Goal: Task Accomplishment & Management: Complete application form

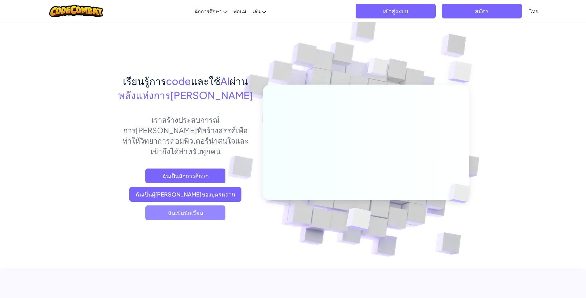
click at [188, 206] on span "ฉันเป็นนักเรียน" at bounding box center [185, 213] width 80 height 15
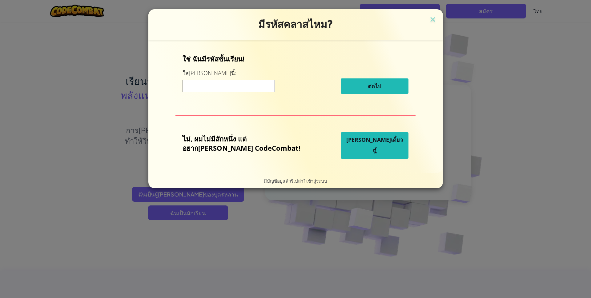
click at [236, 85] on input at bounding box center [229, 86] width 92 height 12
type input "PlaneJumpWant"
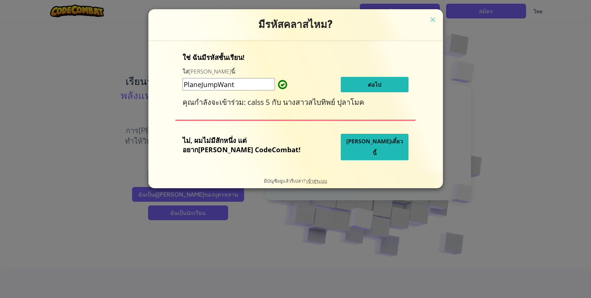
click at [346, 85] on button "ต่อไป" at bounding box center [375, 84] width 68 height 15
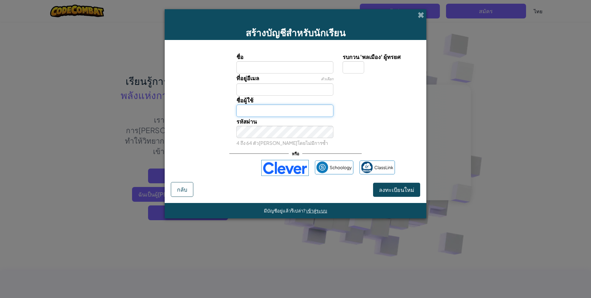
type input "ด.ช.ชลธร เหลาำ"
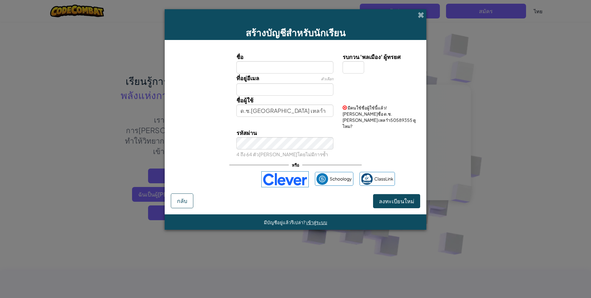
click at [286, 68] on input "ชื่อ" at bounding box center [284, 67] width 97 height 12
click at [537, 160] on div "สร้างบัญชีสำหรับนักเรียน ชื่อ รบกวน 'พลเมือง' ผู้ทรยศ ที่อยู่อีเมล ตัวเลือก ชื่…" at bounding box center [295, 149] width 591 height 298
click at [283, 112] on input "ด.ช.ชลธร เหลาำ" at bounding box center [284, 111] width 97 height 12
click at [284, 63] on input "ชื่อ" at bounding box center [284, 67] width 97 height 12
click at [250, 68] on input "ด ญ ปวีณ" at bounding box center [284, 67] width 97 height 12
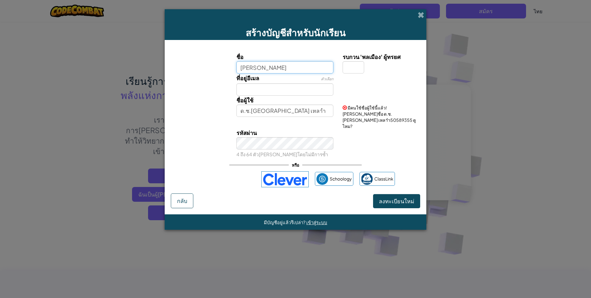
click at [254, 66] on input "ปวีณ" at bounding box center [284, 67] width 97 height 12
type input "ปวีณา"
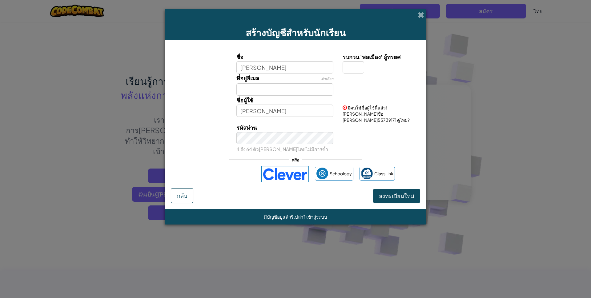
click at [365, 136] on div "รหัสผ่าน 4 ถึง 64 ตัวอักษรโดยไม่มีการซ้ำ" at bounding box center [295, 138] width 255 height 30
click at [393, 192] on span "ลงทะเบียนใหม่" at bounding box center [396, 195] width 35 height 7
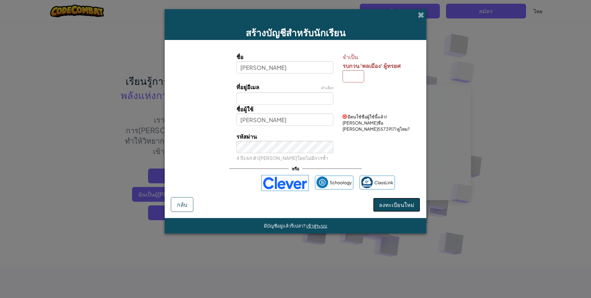
click at [395, 201] on span "ลงทะเบียนใหม่" at bounding box center [396, 204] width 35 height 7
drag, startPoint x: 378, startPoint y: 132, endPoint x: 365, endPoint y: 151, distance: 22.3
click at [372, 143] on div "รหัสผ่าน 4 ถึง 64 ตัวอักษรโดยไม่มีการซ้ำ" at bounding box center [295, 147] width 255 height 30
click at [281, 66] on input "ปวีณา" at bounding box center [284, 67] width 97 height 12
click at [270, 122] on input "ปวีณา" at bounding box center [284, 120] width 97 height 12
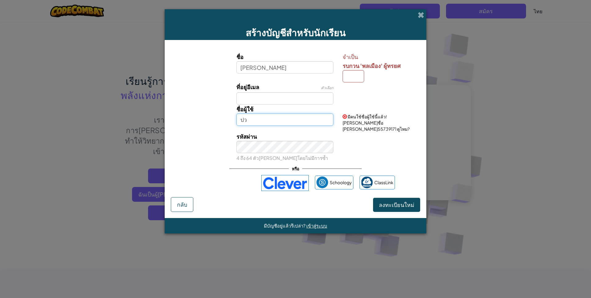
type input "ป"
type input "ปวีณา"
click at [392, 201] on span "ลงทะเบียนใหม่" at bounding box center [396, 204] width 35 height 7
click at [393, 201] on span "ลงทะเบียนใหม่" at bounding box center [396, 204] width 35 height 7
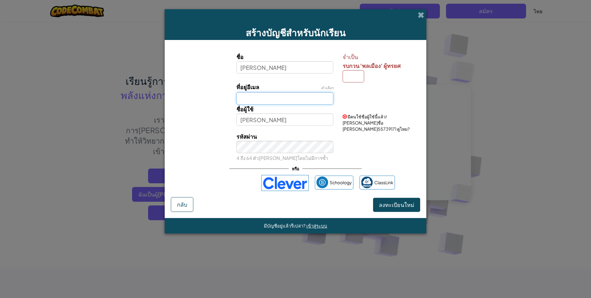
click at [289, 96] on input "ที่อยู่อีเมล" at bounding box center [284, 98] width 97 height 12
click at [257, 68] on input "ปวีณา" at bounding box center [284, 67] width 97 height 12
type input "ป"
click at [380, 202] on span "ลงทะเบียนใหม่" at bounding box center [396, 204] width 35 height 7
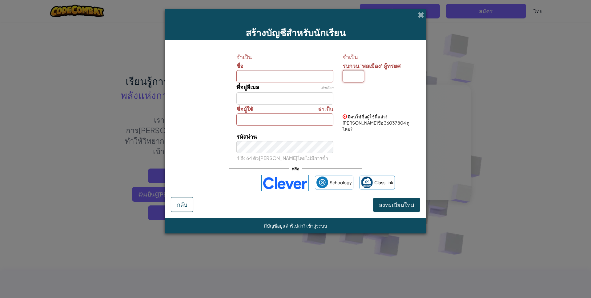
click at [351, 75] on input "รบกวน 'พลเมือง' ผู้ทรยศ" at bounding box center [354, 76] width 22 height 12
type input "ร"
click at [392, 201] on span "ลงทะเบียนใหม่" at bounding box center [396, 204] width 35 height 7
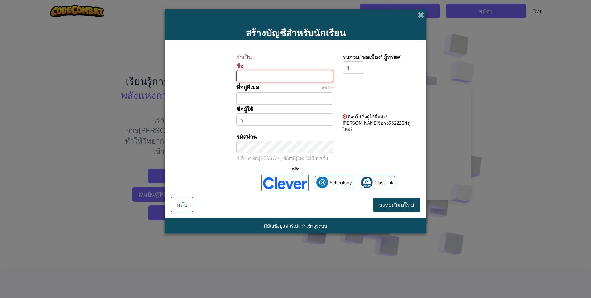
click at [272, 74] on input "ชื่อ" at bounding box center [284, 76] width 97 height 12
type input "ปวีณา"
type input "[PERSON_NAME]ร"
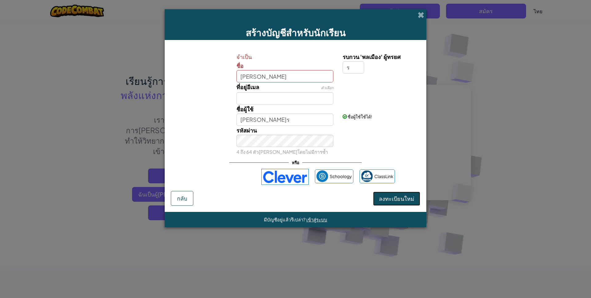
click at [384, 200] on span "ลงทะเบียนใหม่" at bounding box center [396, 198] width 35 height 7
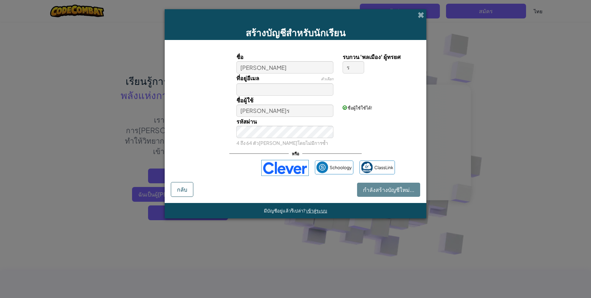
click at [287, 109] on input "[PERSON_NAME]ร" at bounding box center [284, 111] width 97 height 12
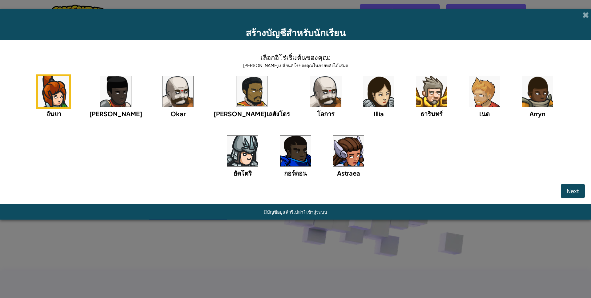
click at [287, 112] on div "อันยา ไอด้า Okar อัลเลฮังโดร โอการ Illia ธารินทร์ เนด Arryn ฮัตโตริ กอร์ดอน Ast…" at bounding box center [295, 133] width 579 height 119
click at [53, 90] on img at bounding box center [53, 91] width 31 height 31
click at [564, 191] on button "Next" at bounding box center [573, 191] width 24 height 14
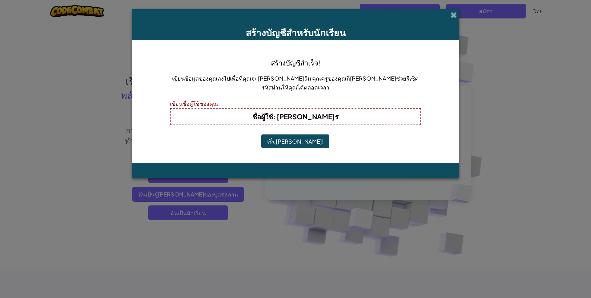
click at [301, 118] on b "ชื่อผู้ใช้ : ปวีณาร" at bounding box center [295, 116] width 86 height 9
click at [300, 143] on button "เริ่มเล่น!" at bounding box center [295, 141] width 68 height 14
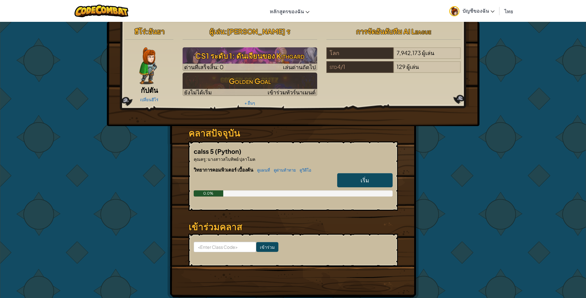
click at [365, 180] on span "เริ่ม" at bounding box center [364, 180] width 9 height 7
select select "th"
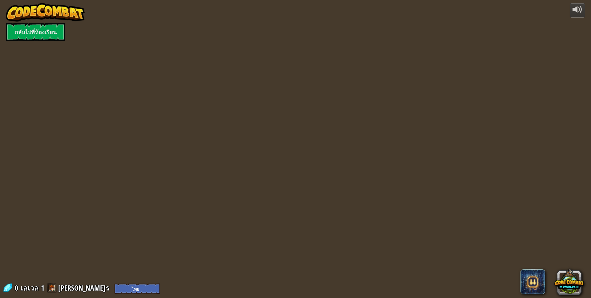
select select "th"
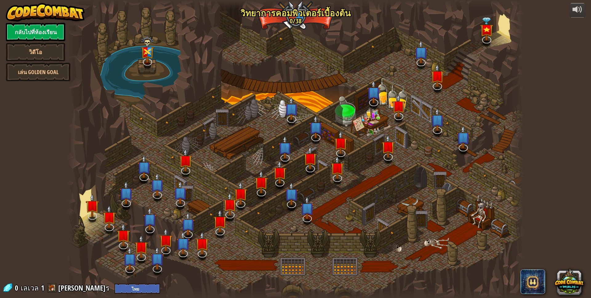
select select "th"
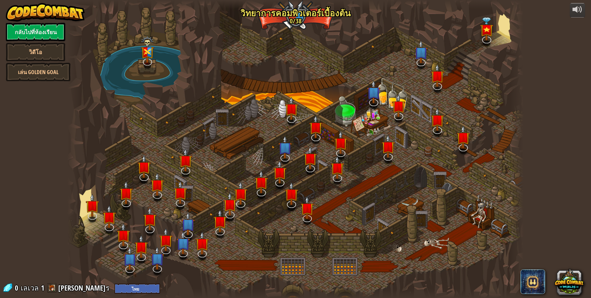
drag, startPoint x: 355, startPoint y: 55, endPoint x: 307, endPoint y: 179, distance: 132.3
click at [315, 169] on div "25. Kithgard ประตู หนีออกจาก[PERSON_NAME]คิธการ์ด และอย่าให้ยามจับ[PERSON_NAME]…" at bounding box center [295, 149] width 456 height 298
drag, startPoint x: 347, startPoint y: 116, endPoint x: 375, endPoint y: 87, distance: 39.6
click at [366, 94] on div at bounding box center [295, 149] width 456 height 298
select select "th"
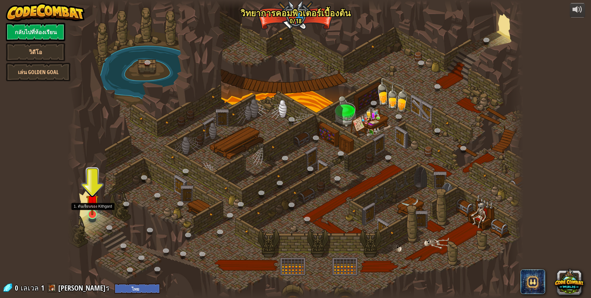
click at [92, 206] on img at bounding box center [92, 201] width 12 height 28
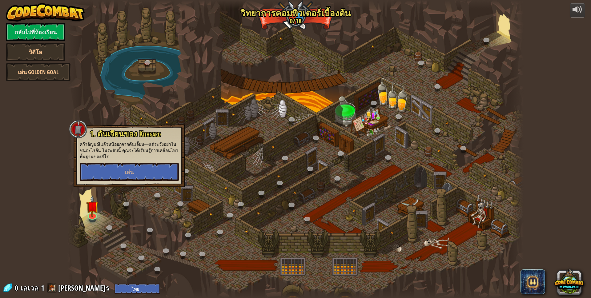
click at [575, 115] on div "powered by กลับไปที่ห้องเรียน วิดีโอ เล่น Golden Goal 25. Kithgard ประตู (ล็อค)…" at bounding box center [295, 149] width 591 height 298
click at [159, 170] on button "เล่น" at bounding box center [129, 172] width 99 height 18
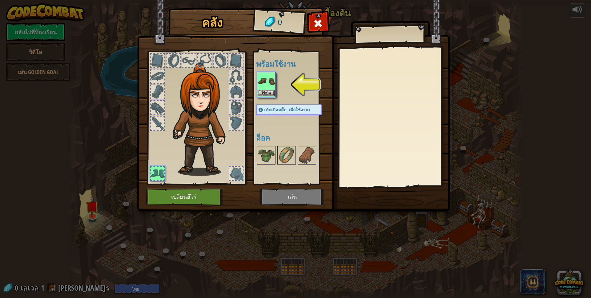
click at [263, 80] on img at bounding box center [266, 81] width 17 height 17
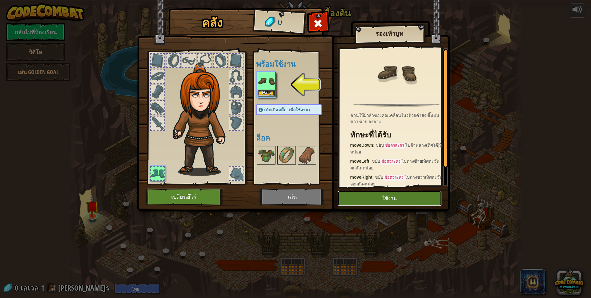
click at [385, 199] on button "ใช้งาน" at bounding box center [390, 198] width 104 height 15
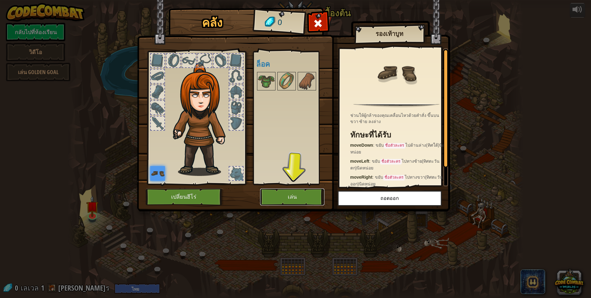
click at [311, 199] on button "เล่น" at bounding box center [292, 197] width 64 height 17
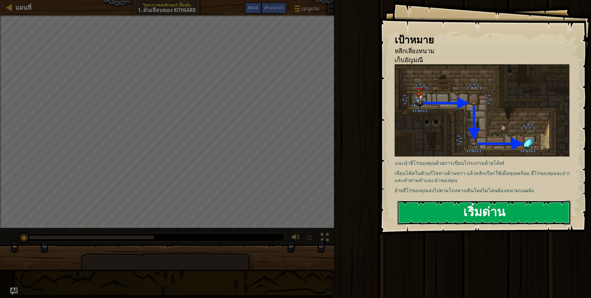
click at [425, 214] on button "เริ่มด่าน" at bounding box center [483, 213] width 173 height 24
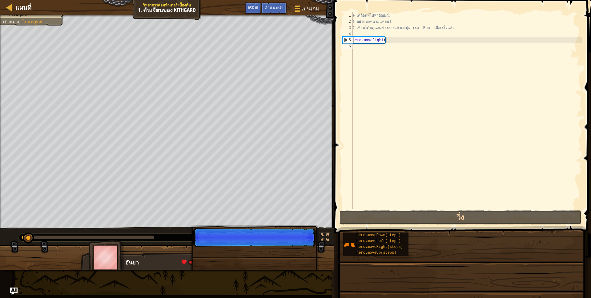
click at [425, 211] on button "วิ่ง" at bounding box center [460, 218] width 242 height 14
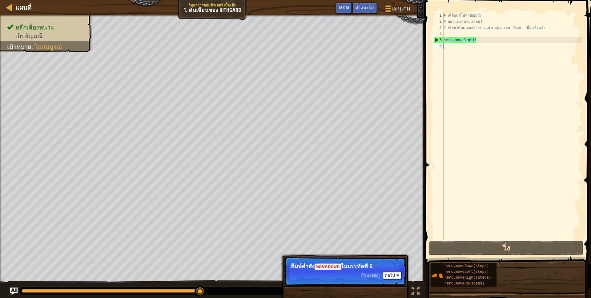
type textarea "v"
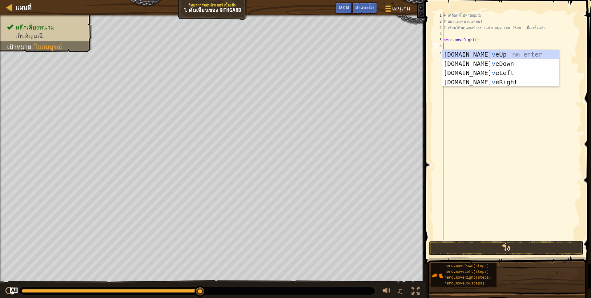
scroll to position [1, 0]
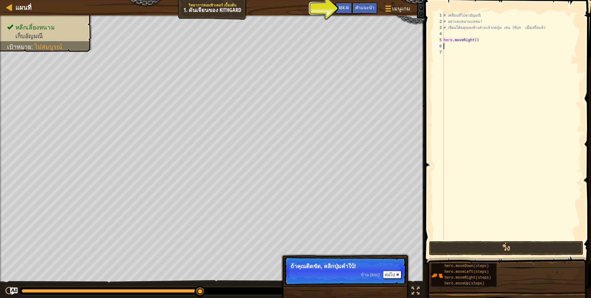
click at [453, 33] on div "# เคลื่อนที่ไปหาอัญมณี # อย่าแตะหนามแหลม! # เขียนโค้ดคุณลงข้างล่างแล้วกดปุ่ม เล…" at bounding box center [511, 132] width 139 height 240
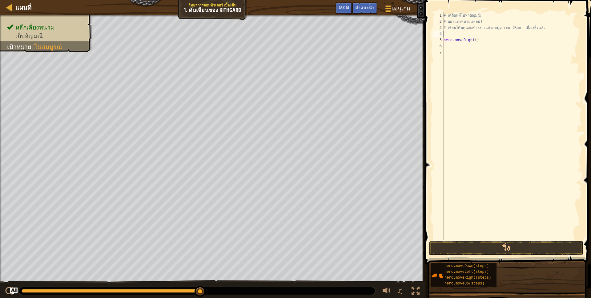
click at [448, 46] on div "# เคลื่อนที่ไปหาอัญมณี # อย่าแตะหนามแหลม! # เขียนโค้ดคุณลงข้างล่างแล้วกดปุ่ม เล…" at bounding box center [511, 132] width 139 height 240
click at [447, 52] on div "# เคลื่อนที่ไปหาอัญมณี # อย่าแตะหนามแหลม! # เขียนโค้ดคุณลงข้างล่างแล้วกดปุ่ม เล…" at bounding box center [511, 132] width 139 height 240
click at [447, 46] on div "# เคลื่อนที่ไปหาอัญมณี # อย่าแตะหนามแหลม! # เขียนโค้ดคุณลงข้างล่างแล้วกดปุ่ม เล…" at bounding box center [511, 132] width 139 height 240
type textarea "h"
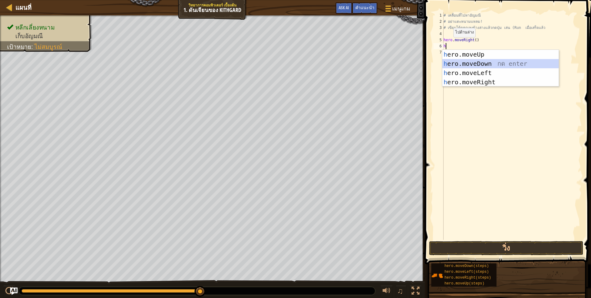
click at [471, 63] on div "h ero.moveUp กด enter h ero.moveDown กด enter h ero.moveLeft กด enter h ero.mov…" at bounding box center [500, 77] width 116 height 55
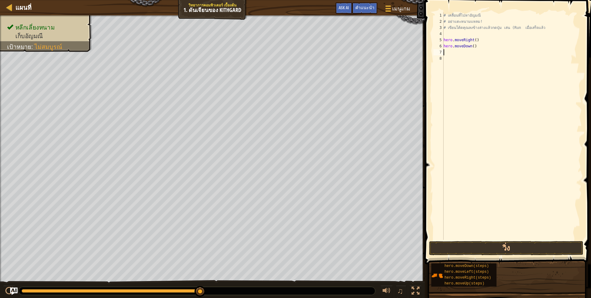
click at [446, 52] on div "# เคลื่อนที่ไปหา[PERSON_NAME] # อย่าแตะหนามแหลม! # เขียนโค้ดคุณลงข้างล่างแล้วกด…" at bounding box center [511, 132] width 139 height 240
type textarea "h"
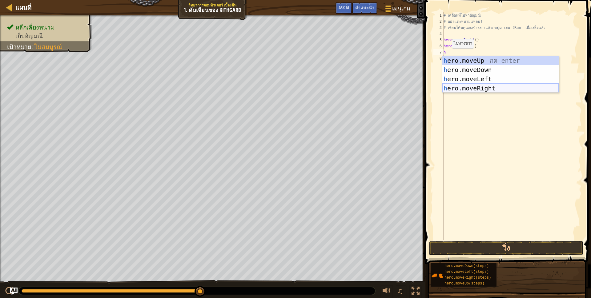
click at [459, 90] on div "h ero.moveUp กด enter h ero.moveDown กด enter h ero.moveLeft กด enter h ero.mov…" at bounding box center [500, 83] width 116 height 55
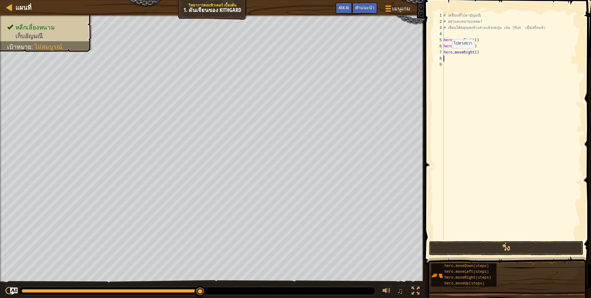
scroll to position [1, 0]
click at [515, 250] on button "วิ่ง" at bounding box center [506, 248] width 154 height 14
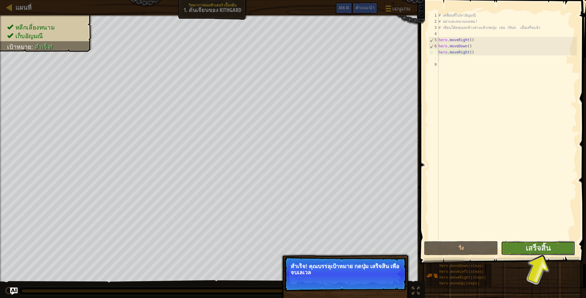
click at [522, 251] on button "เสร็จสิ้น" at bounding box center [538, 248] width 74 height 14
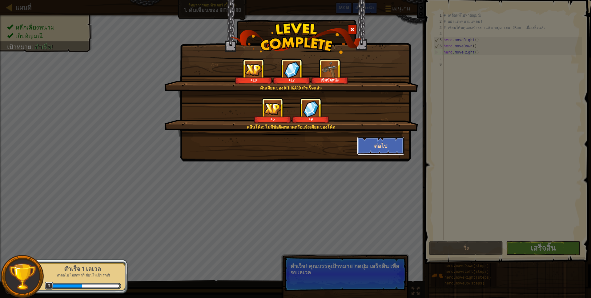
click at [376, 143] on button "ต่อไป" at bounding box center [381, 146] width 48 height 18
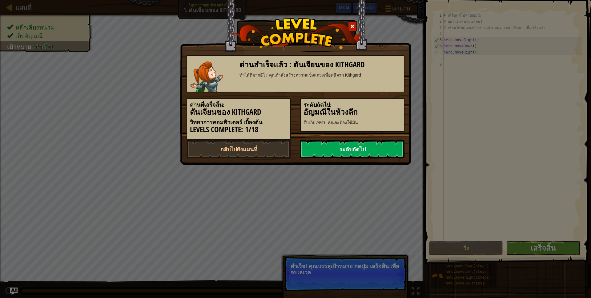
click at [386, 198] on div "ด่านสำเร็จแล้ว : ดันเจียนของ Kithgard [PERSON_NAME]มากฮีโร คุณกำลังสร้างความ[PE…" at bounding box center [295, 149] width 591 height 298
click at [247, 150] on link "กลับไปยังแผนที่" at bounding box center [239, 149] width 104 height 18
select select "th"
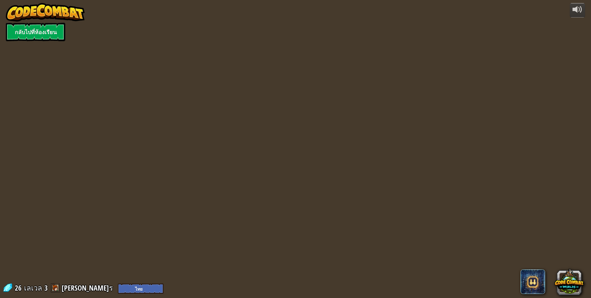
select select "th"
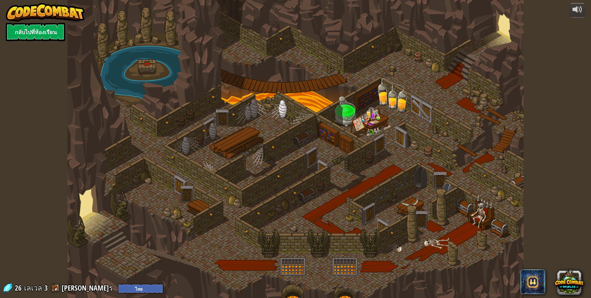
select select "th"
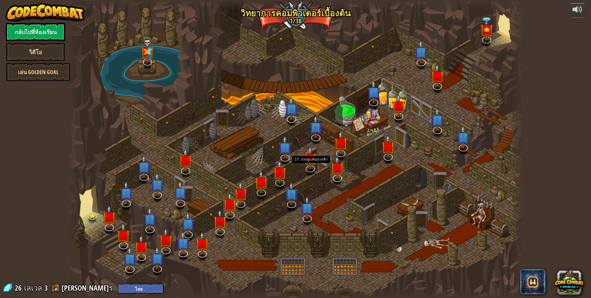
select select "th"
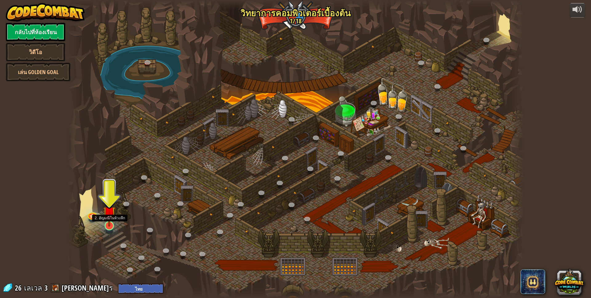
click at [110, 220] on img at bounding box center [109, 213] width 12 height 28
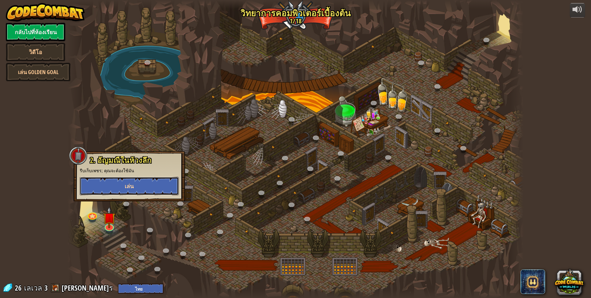
click at [140, 182] on button "เล่น" at bounding box center [129, 186] width 99 height 18
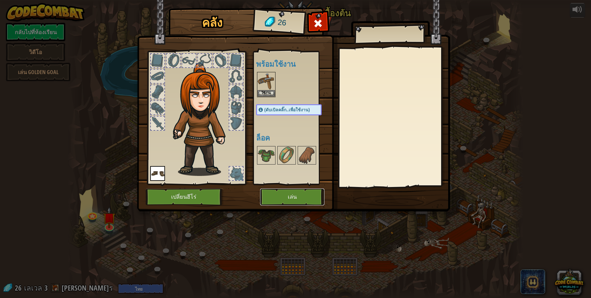
click at [294, 195] on button "เล่น" at bounding box center [292, 197] width 64 height 17
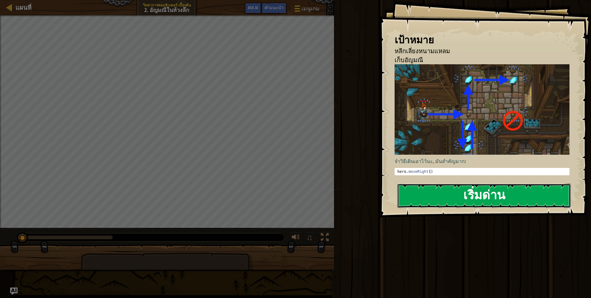
click at [461, 193] on button "เริ่มด่าน" at bounding box center [483, 196] width 173 height 24
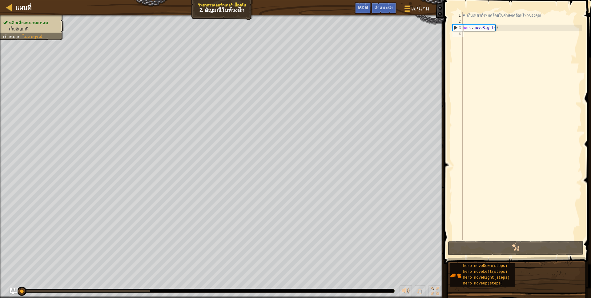
click at [468, 32] on div "# เก็บเพชรทั้งหมดโดยใช้คำสั่งเคลื่อนไหวของคุณ hero . moveRight ( )" at bounding box center [521, 132] width 120 height 240
type textarea "h"
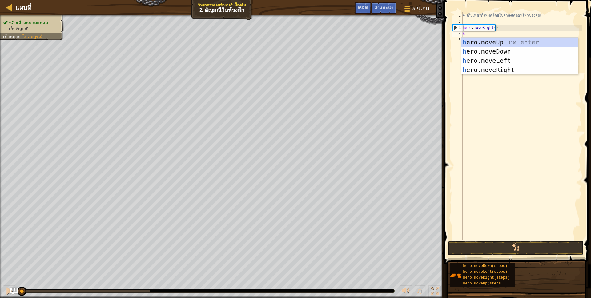
scroll to position [1, 1]
click at [484, 50] on div "h ero.moveUp กด enter h ero.moveDown กด enter h ero.moveLeft กด enter h ero.mov…" at bounding box center [519, 65] width 116 height 55
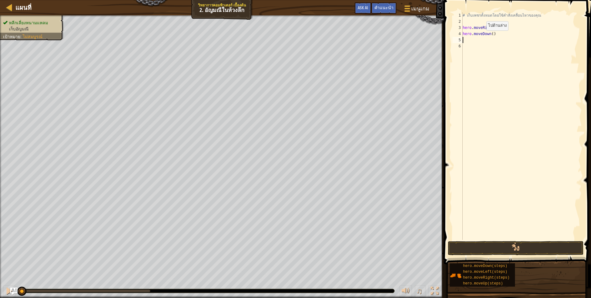
scroll to position [1, 0]
click at [465, 38] on div "# เก็บเพชรทั้งหมดโดยใช้คำสั่งเคลื่อนไหวของคุณ hero . moveRight ( ) hero . moveD…" at bounding box center [521, 132] width 120 height 240
type textarea "g"
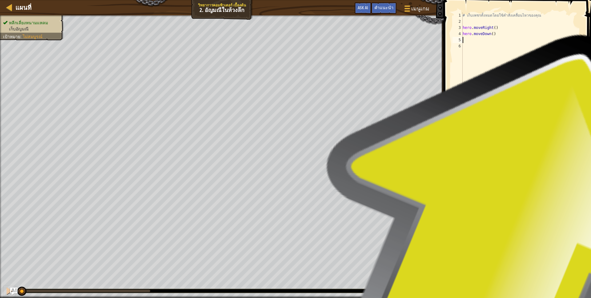
scroll to position [1, 0]
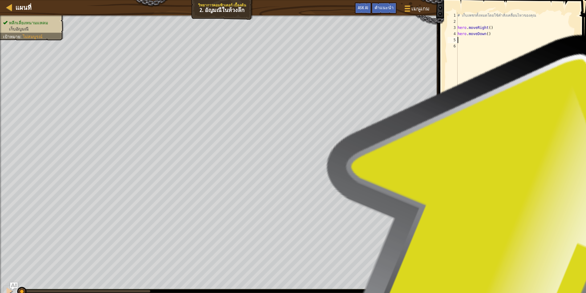
type textarea "h"
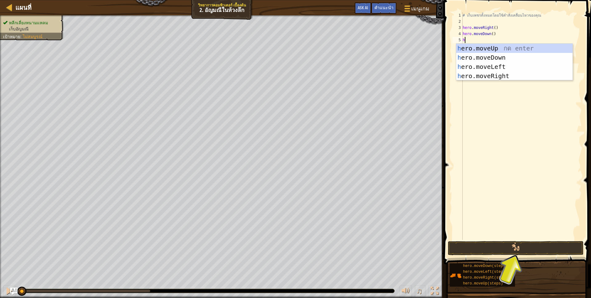
scroll to position [1, 1]
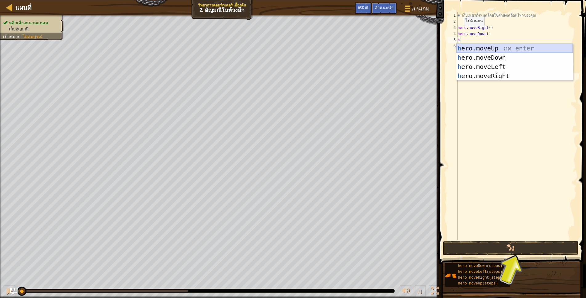
click at [478, 44] on div "h ero.moveUp กด enter h ero.moveDown กด enter h ero.moveLeft กด enter h ero.mov…" at bounding box center [514, 71] width 116 height 55
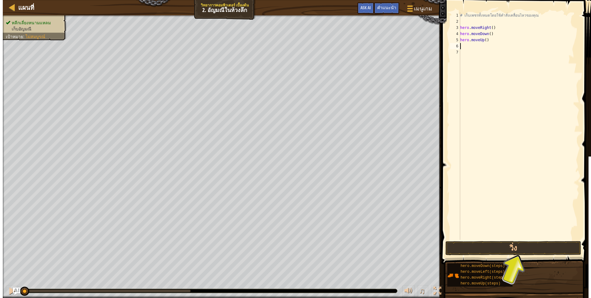
scroll to position [1, 0]
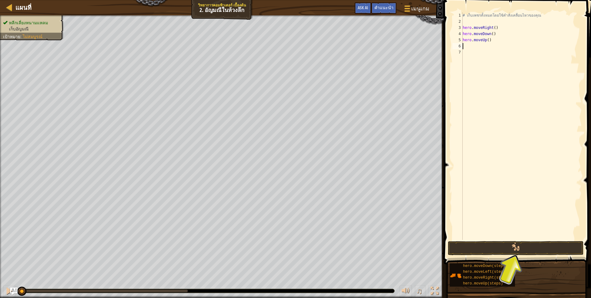
type textarea "h"
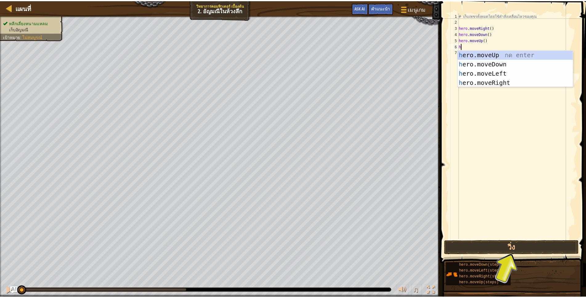
scroll to position [1, 1]
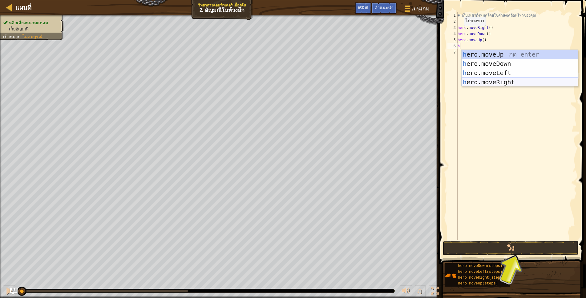
click at [492, 80] on div "h ero.moveUp กด enter h ero.moveDown กด enter h ero.moveLeft กด enter h ero.mov…" at bounding box center [519, 77] width 116 height 55
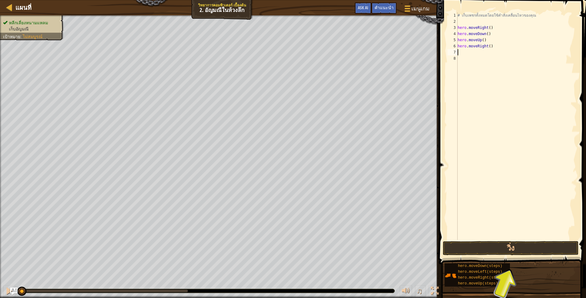
scroll to position [1, 0]
type textarea "h"
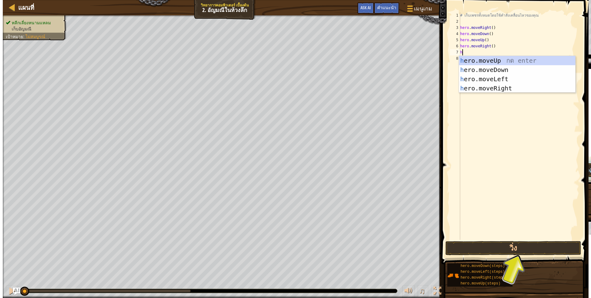
scroll to position [1, 1]
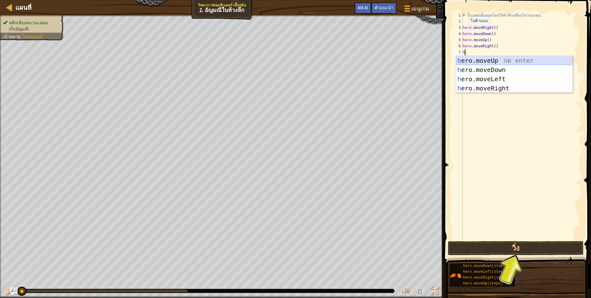
click at [482, 57] on div "h ero.moveUp กด enter h ero.moveDown กด enter h ero.moveLeft กด enter h ero.mov…" at bounding box center [514, 83] width 116 height 55
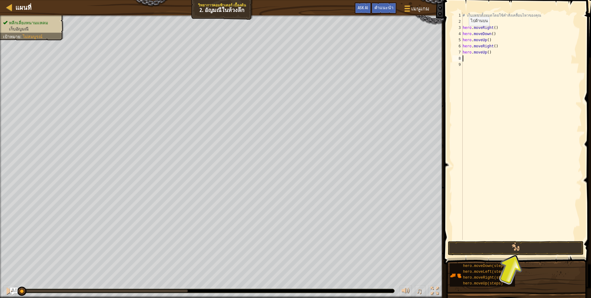
scroll to position [1, 0]
click at [466, 58] on div "# เก็บเพชรทั้งหมดโดยใช้คำสั่งเคลื่อนไหวของคุณ hero . moveRight ( ) hero . moveD…" at bounding box center [521, 132] width 120 height 240
type textarea "h"
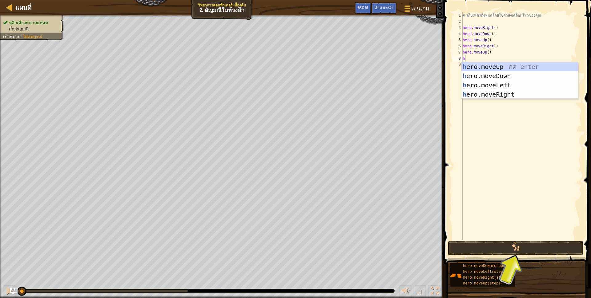
scroll to position [1, 1]
click at [485, 85] on div "h ero.moveUp กด enter h ero.moveDown กด enter h ero.moveLeft กด enter h ero.mov…" at bounding box center [519, 89] width 116 height 55
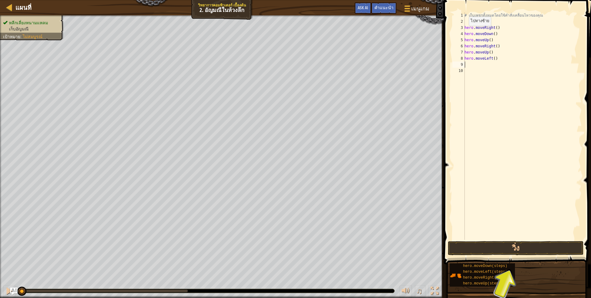
scroll to position [1, 0]
click at [485, 249] on button "วิ่ง" at bounding box center [516, 248] width 136 height 14
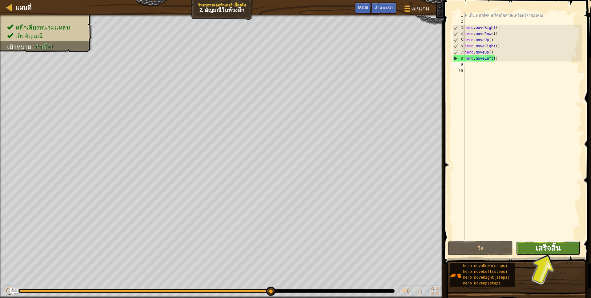
click at [531, 245] on button "เสร็จสิ้น" at bounding box center [548, 248] width 65 height 14
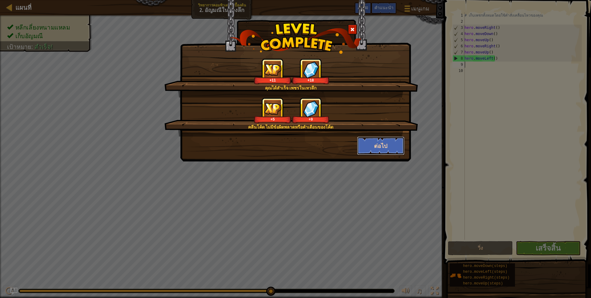
click at [371, 140] on button "ต่อไป" at bounding box center [381, 146] width 48 height 18
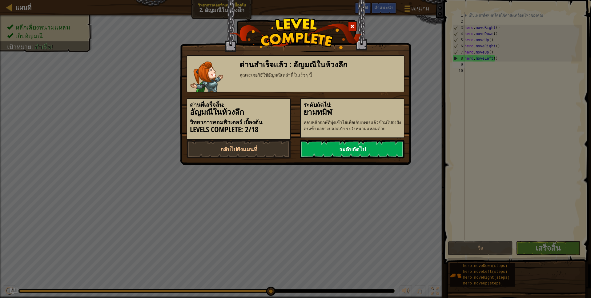
click at [368, 146] on link "ระดับถัดไป" at bounding box center [352, 149] width 104 height 18
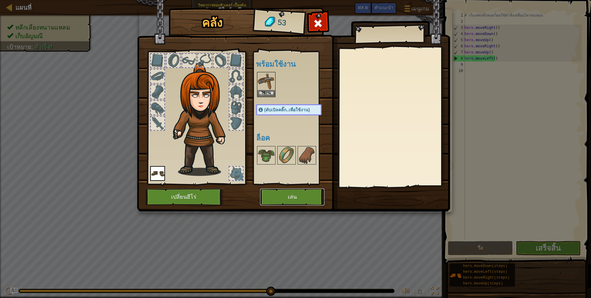
click at [289, 196] on button "เล่น" at bounding box center [292, 197] width 64 height 17
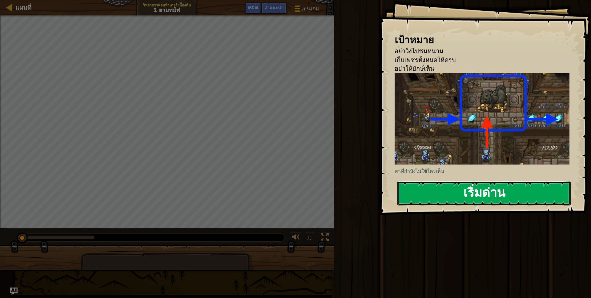
click at [419, 200] on button "เริ่มด่าน" at bounding box center [483, 193] width 173 height 24
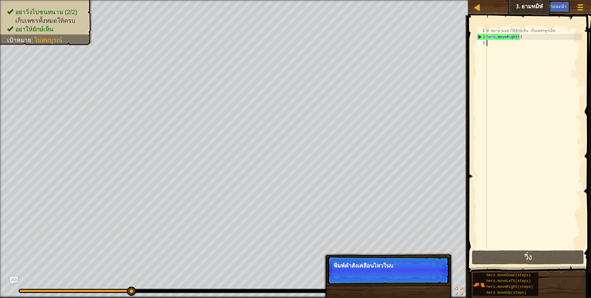
click at [493, 42] on div "# พยายามอย่าให้ยักษ์เห็น เก็บเพชรทุกเม็ด hero . moveRight ( )" at bounding box center [533, 145] width 96 height 234
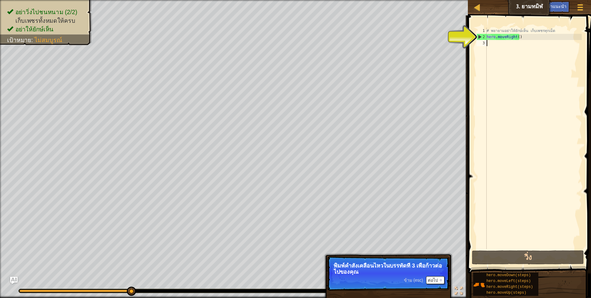
type textarea "h"
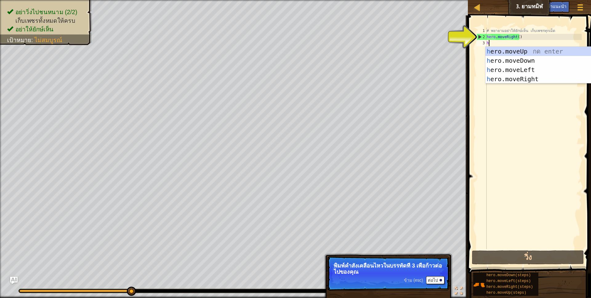
scroll to position [1, 2]
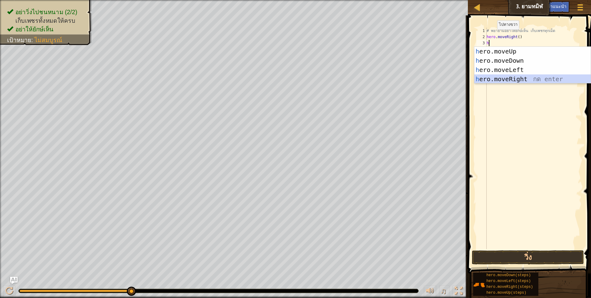
click at [493, 75] on div "h ero.moveUp กด enter h ero.moveDown กด enter h ero.moveLeft กด enter h ero.mov…" at bounding box center [532, 74] width 116 height 55
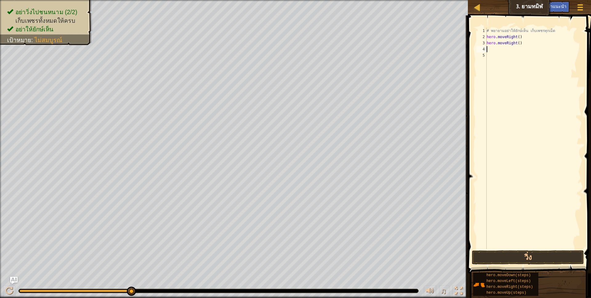
click at [492, 49] on div "# พยายามอย่าให้ยักษ์เห็น เก็บเพชรทุกเม็ด hero . moveRight ( ) hero . moveRight …" at bounding box center [533, 145] width 96 height 234
type textarea "h"
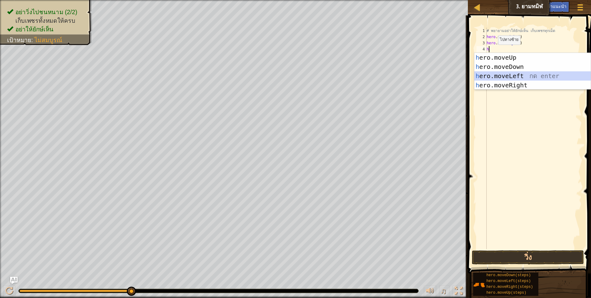
click at [496, 74] on div "h ero.moveUp กด enter h ero.moveDown กด enter h ero.moveLeft กด enter h ero.mov…" at bounding box center [532, 80] width 116 height 55
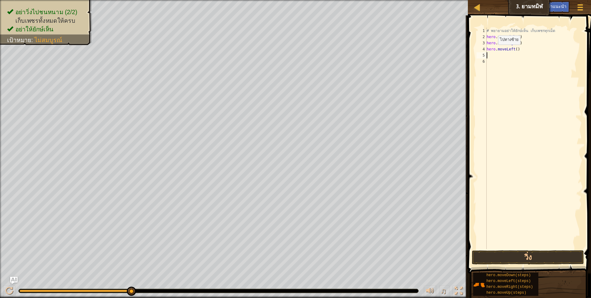
scroll to position [1, 0]
type textarea "h"
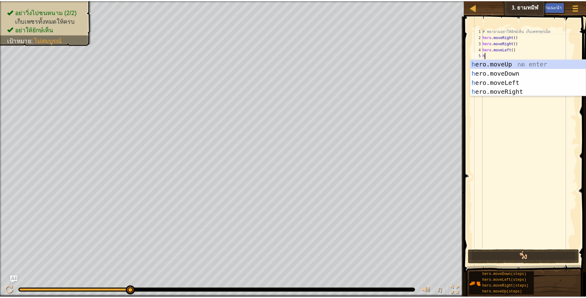
scroll to position [1, 2]
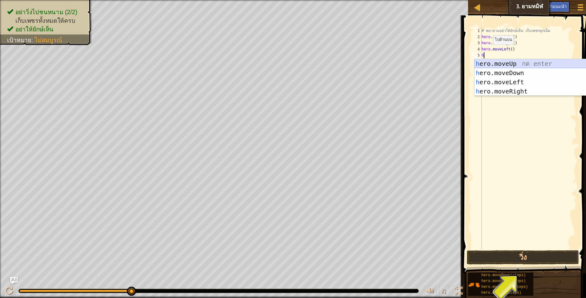
click at [496, 62] on div "h ero.moveUp กด enter h ero.moveDown กด enter h ero.moveLeft กด enter h ero.mov…" at bounding box center [532, 86] width 116 height 55
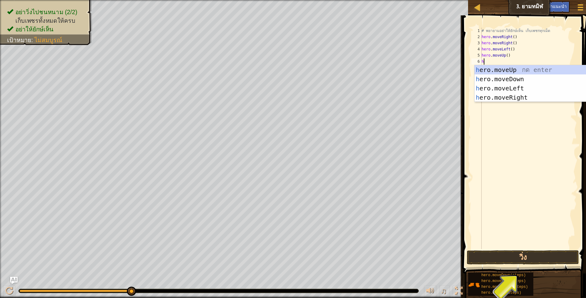
type textarea "h"
click at [493, 87] on div "h ero.moveUp กด enter h ero.moveDown กด enter h ero.moveLeft กด enter h ero.mov…" at bounding box center [532, 92] width 116 height 55
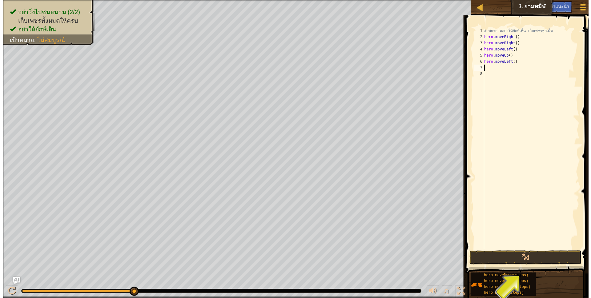
scroll to position [1, 0]
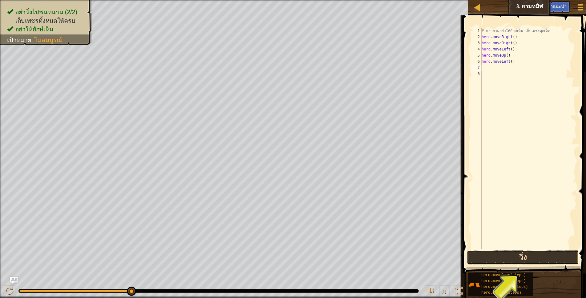
click at [517, 257] on button "วิ่ง" at bounding box center [523, 258] width 112 height 14
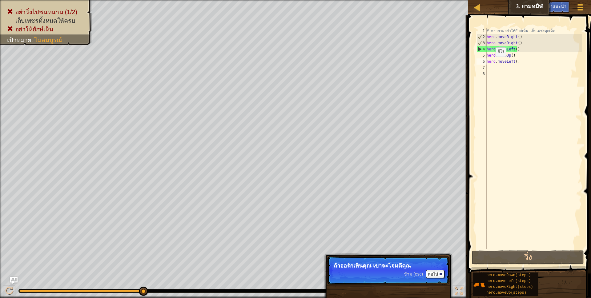
click at [490, 63] on div "# [PERSON_NAME]อย่าให้ยักษ์เห็น เก็บเพชรทุกเม็ด hero . moveRight ( ) hero . mov…" at bounding box center [533, 145] width 96 height 234
click at [496, 54] on div "# [PERSON_NAME]อย่าให้ยักษ์เห็น เก็บเพชรทุกเม็ด hero . moveRight ( ) hero . mov…" at bounding box center [533, 145] width 96 height 234
click at [435, 274] on button "ต่อไป" at bounding box center [435, 274] width 18 height 8
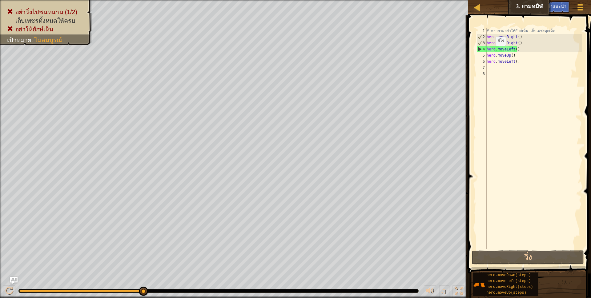
click at [490, 52] on div "# [PERSON_NAME]อย่าให้ยักษ์เห็น เก็บเพชรทุกเม็ด hero . moveRight ( ) hero . mov…" at bounding box center [533, 145] width 96 height 234
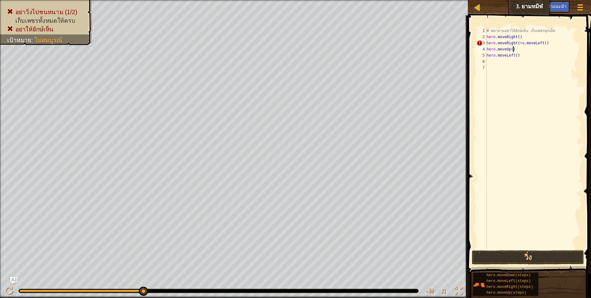
click at [517, 48] on div "# [PERSON_NAME]อย่าให้ยักษ์เห็น เก็บเพชรทุกเม็ด hero . moveRight ( ) hero . mov…" at bounding box center [533, 145] width 96 height 234
type textarea "h"
click at [521, 58] on div "# [PERSON_NAME]อย่าให้ยักษ์เห็น เก็บเพชรทุกเม็ด hero . moveRight ( ) hero . mov…" at bounding box center [533, 145] width 96 height 234
type textarea "h"
click at [489, 49] on div "# [PERSON_NAME]อย่าให้ยักษ์เห็น เก็บเพชรทุกเม็ด hero . moveRight ( ) hero . mov…" at bounding box center [533, 145] width 96 height 234
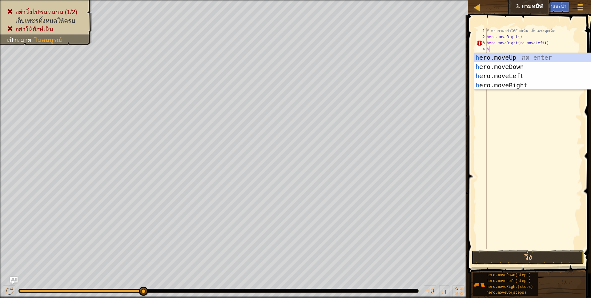
type textarea "h"
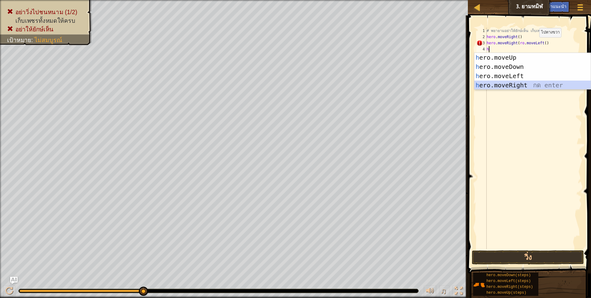
click at [494, 84] on div "h ero.moveUp กด enter h ero.moveDown กด enter h ero.moveLeft กด enter h ero.mov…" at bounding box center [532, 80] width 116 height 55
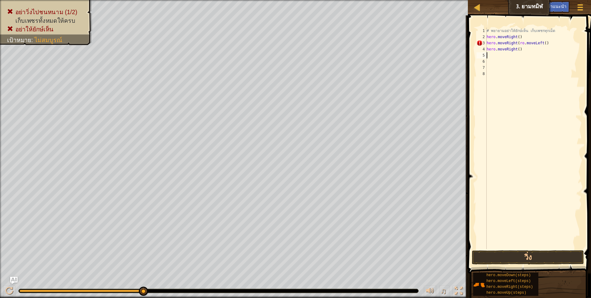
click at [487, 55] on div "# [PERSON_NAME]อย่าให้ยักษ์เห็น เก็บเพชรทุกเม็ด hero . moveRight ( ) hero . mov…" at bounding box center [533, 145] width 96 height 234
type textarea "h"
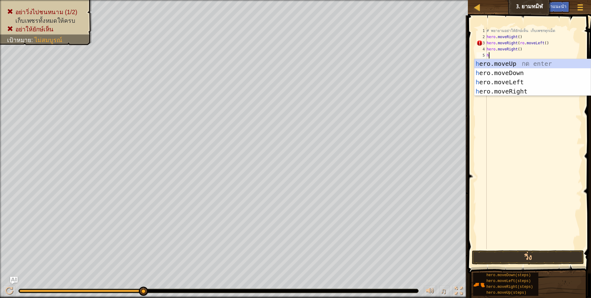
scroll to position [1, 2]
click at [491, 92] on div "h ero.moveUp กด enter h ero.moveDown กด enter h ero.moveLeft กด enter h ero.mov…" at bounding box center [532, 86] width 116 height 55
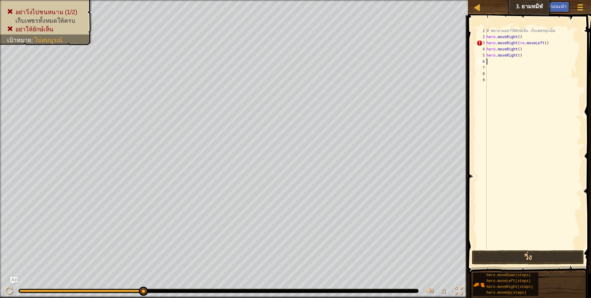
scroll to position [1, 0]
click at [490, 60] on div "# [PERSON_NAME]อย่าให้ยักษ์เห็น เก็บเพชรทุกเม็ด hero . moveRight ( ) hero . mov…" at bounding box center [533, 145] width 96 height 234
type textarea "h"
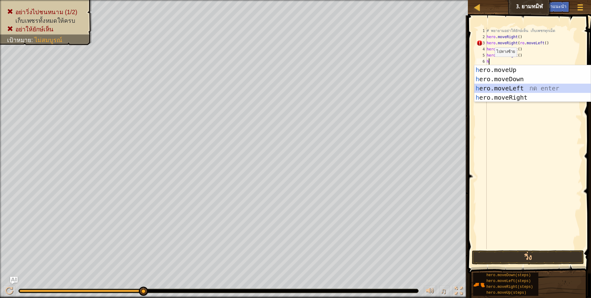
click at [487, 85] on div "h ero.moveUp กด enter h ero.moveDown กด enter h ero.moveLeft กด enter h ero.mov…" at bounding box center [532, 92] width 116 height 55
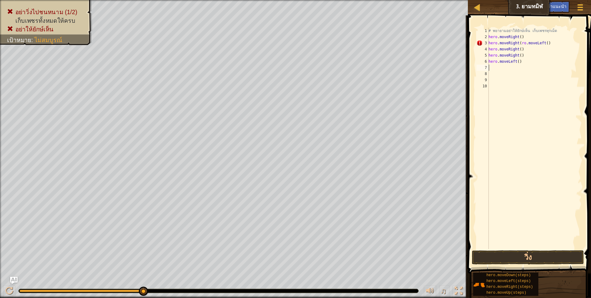
click at [492, 67] on div "# [PERSON_NAME]อย่าให้ยักษ์เห็น เก็บเพชรทุกเม็ด hero . moveRight ( ) hero . mov…" at bounding box center [534, 145] width 94 height 234
type textarea "h"
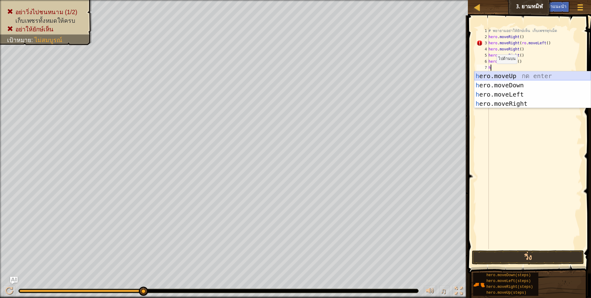
click at [497, 74] on div "h ero.moveUp กด enter h ero.moveDown กด enter h ero.moveLeft กด enter h ero.mov…" at bounding box center [532, 98] width 116 height 55
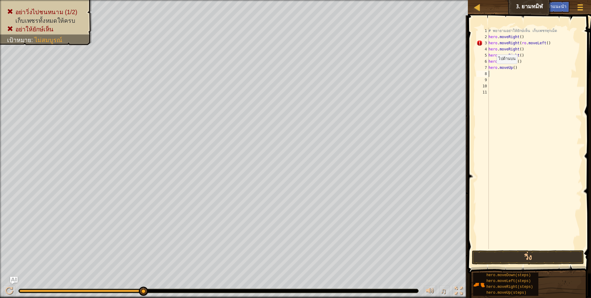
scroll to position [1, 0]
click at [492, 74] on div "# [PERSON_NAME]อย่าให้ยักษ์เห็น เก็บเพชรทุกเม็ด hero . moveRight ( ) hero . mov…" at bounding box center [534, 145] width 94 height 234
type textarea "h"
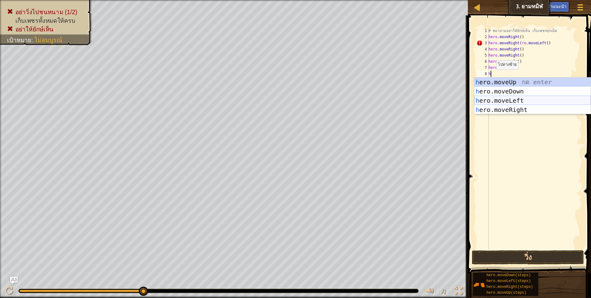
click at [510, 100] on div "h ero.moveUp กด enter h ero.moveDown กด enter h ero.moveLeft กด enter h ero.mov…" at bounding box center [532, 105] width 116 height 55
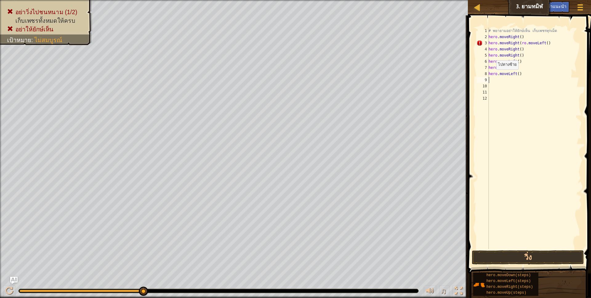
scroll to position [1, 0]
click at [528, 255] on button "วิ่ง" at bounding box center [528, 258] width 112 height 14
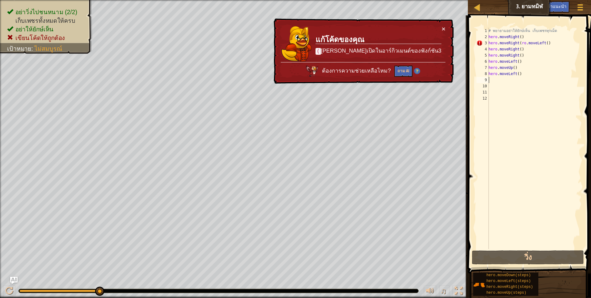
click at [562, 43] on div "# [PERSON_NAME]อย่าให้ยักษ์เห็น เก็บเพชรทุกเม็ด hero . moveRight ( ) hero . mov…" at bounding box center [534, 145] width 94 height 234
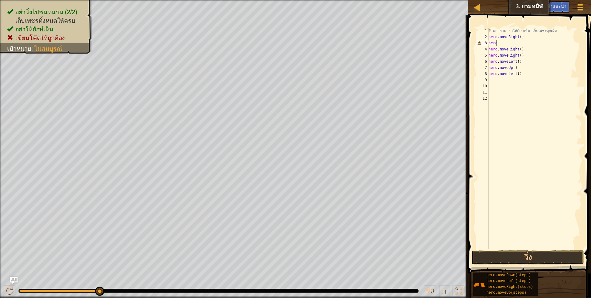
type textarea "h"
click at [525, 256] on button "วิ่ง" at bounding box center [528, 258] width 112 height 14
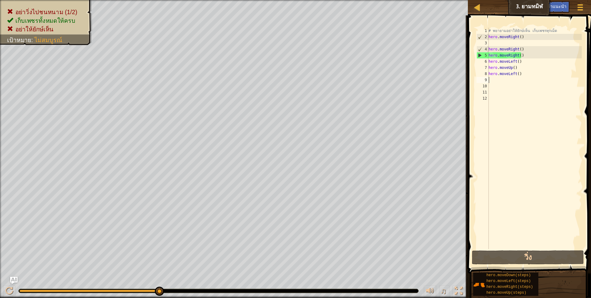
click at [498, 78] on div "# [PERSON_NAME]อย่าให้ยักษ์เห็น เก็บเพชรทุกเม็ด hero . moveRight ( ) hero . mov…" at bounding box center [534, 145] width 94 height 234
click at [493, 54] on div "# [PERSON_NAME]อย่าให้ยักษ์เห็น เก็บเพชรทุกเม็ด hero . moveRight ( ) hero . mov…" at bounding box center [534, 145] width 94 height 234
click at [519, 256] on button "วิ่ง" at bounding box center [528, 258] width 112 height 14
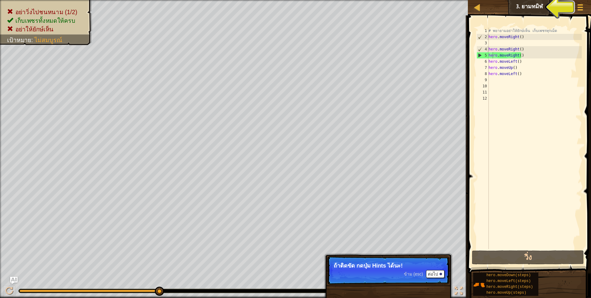
click at [526, 4] on div "เมนูเกม เสร็จ[PERSON_NAME]แนะนำ Ask AI" at bounding box center [555, 8] width 63 height 14
click at [545, 5] on div "คำแนะนำ" at bounding box center [556, 6] width 25 height 11
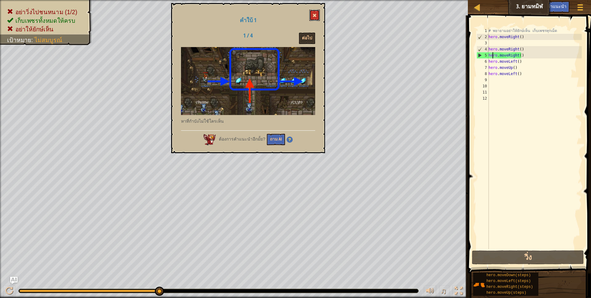
click at [316, 12] on button at bounding box center [314, 15] width 10 height 11
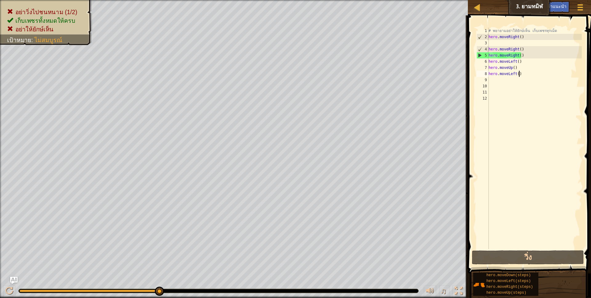
click at [521, 74] on div "# [PERSON_NAME]อย่าให้ยักษ์เห็น เก็บเพชรทุกเม็ด hero . moveRight ( ) hero . mov…" at bounding box center [534, 145] width 94 height 234
type textarea "h"
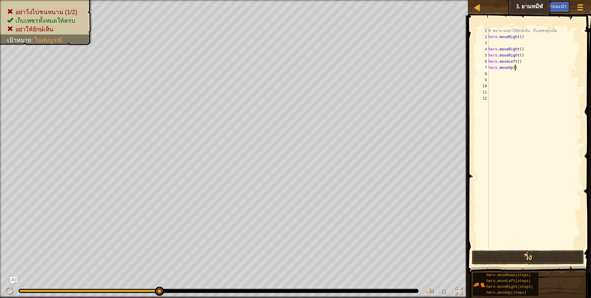
click at [518, 70] on div "# [PERSON_NAME]อย่าให้ยักษ์เห็น เก็บเพชรทุกเม็ด hero . moveRight ( ) hero . mov…" at bounding box center [534, 145] width 94 height 234
type textarea "h"
click at [520, 60] on div "# [PERSON_NAME]อย่าให้ยักษ์เห็น เก็บเพชรทุกเม็ด hero . moveRight ( ) hero . mov…" at bounding box center [534, 145] width 94 height 234
type textarea "h"
click at [520, 58] on div "# พยายามอย่าให้ยักษ์เห็น เก็บเพชรทุกเม็ด hero . moveRight ( ) hero . moveRight …" at bounding box center [534, 145] width 94 height 234
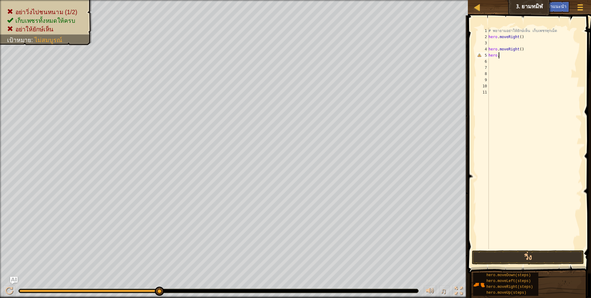
type textarea "h"
click at [519, 48] on div "# พยายามอย่าให้ยักษ์เห็น เก็บเพชรทุกเม็ด hero . moveRight ( ) hero . moveRight …" at bounding box center [534, 145] width 94 height 234
type textarea ")"
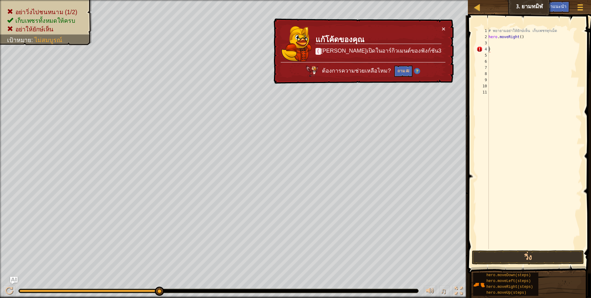
click at [492, 42] on div "# [PERSON_NAME]อย่าให้ยักษ์เห็น เก็บเพชรทุกเม็ด hero . moveRight ( ) )" at bounding box center [534, 145] width 94 height 234
type textarea "h"
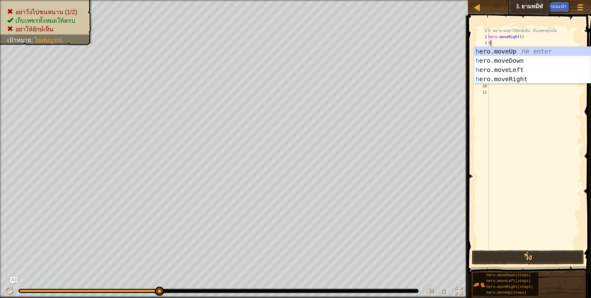
scroll to position [1, 2]
click at [499, 51] on div "h ero.moveUp กด enter h ero.moveDown กด enter h ero.moveLeft กด enter h ero.mov…" at bounding box center [532, 74] width 116 height 55
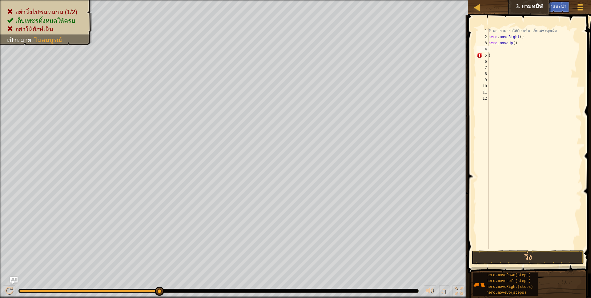
scroll to position [1, 0]
click at [490, 48] on div "# [PERSON_NAME]อย่าให้ยักษ์เห็น เก็บเพชรทุกเม็ด hero . moveRight ( ) hero . mov…" at bounding box center [534, 145] width 94 height 234
type textarea "h"
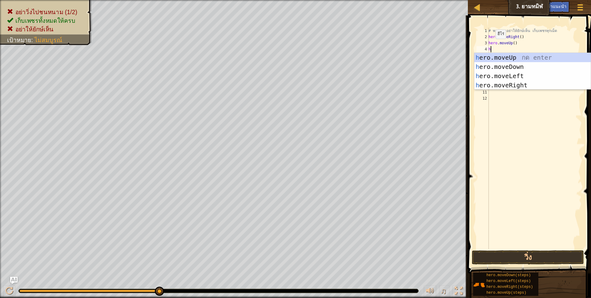
scroll to position [1, 2]
click at [500, 82] on div "h ero.moveUp กด enter h ero.moveDown กด enter h ero.moveLeft กด enter h ero.mov…" at bounding box center [532, 80] width 116 height 55
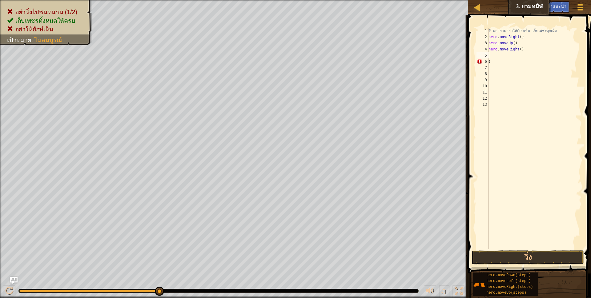
scroll to position [1, 0]
click at [492, 57] on div "# [PERSON_NAME]อย่าให้ยักษ์เห็น เก็บเพชรทุกเม็ด hero . moveRight ( ) hero . mov…" at bounding box center [534, 145] width 94 height 234
type textarea "h"
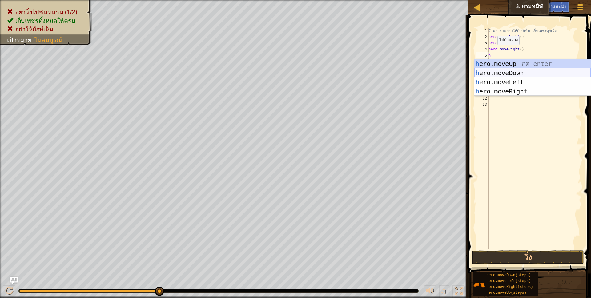
click at [503, 71] on div "h ero.moveUp กด enter h ero.moveDown กด enter h ero.moveLeft กด enter h ero.mov…" at bounding box center [532, 86] width 116 height 55
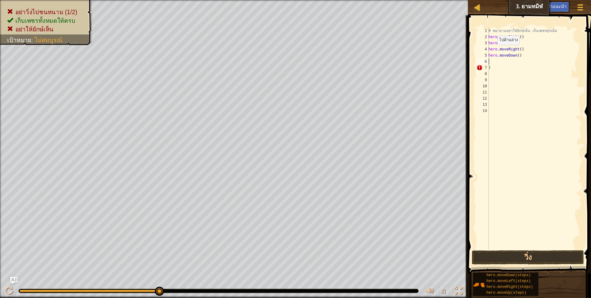
scroll to position [1, 0]
click at [498, 61] on div "# [PERSON_NAME]อย่าให้ยักษ์เห็น เก็บเพชรทุกเม็ด hero . moveRight ( ) hero . mov…" at bounding box center [534, 145] width 94 height 234
type textarea "h"
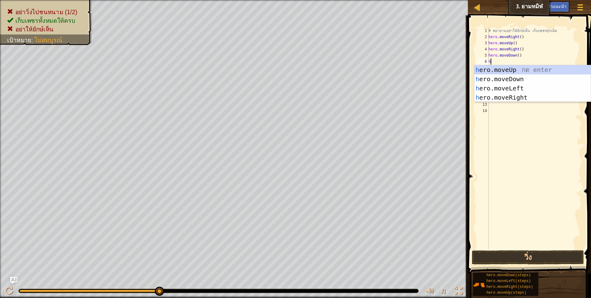
scroll to position [1, 2]
click at [500, 86] on div "h ero.moveUp กด enter h ero.moveDown กด enter h ero.moveLeft กด enter h ero.mov…" at bounding box center [532, 92] width 116 height 55
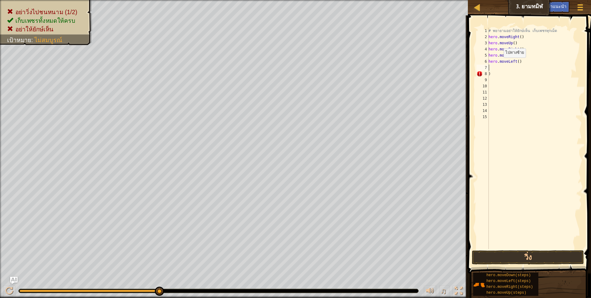
scroll to position [1, 0]
drag, startPoint x: 510, startPoint y: 254, endPoint x: 509, endPoint y: 250, distance: 3.7
click at [510, 253] on button "วิ่ง" at bounding box center [528, 258] width 112 height 14
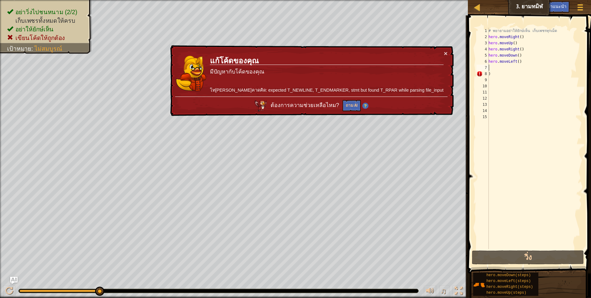
click at [497, 66] on div "# [PERSON_NAME]อย่าให้ยักษ์เห็น เก็บเพชรทุกเม็ด hero . moveRight ( ) hero . mov…" at bounding box center [534, 145] width 94 height 234
type textarea "h"
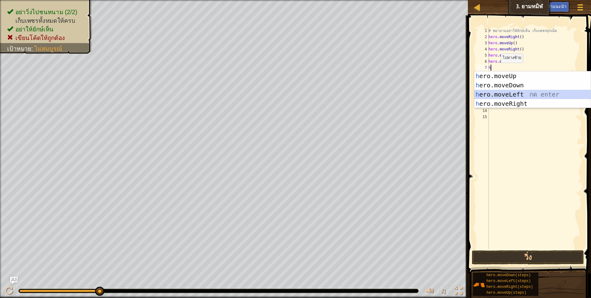
click at [503, 94] on div "h ero.moveUp กด enter h ero.moveDown กด enter h ero.moveLeft กด enter h ero.mov…" at bounding box center [532, 98] width 116 height 55
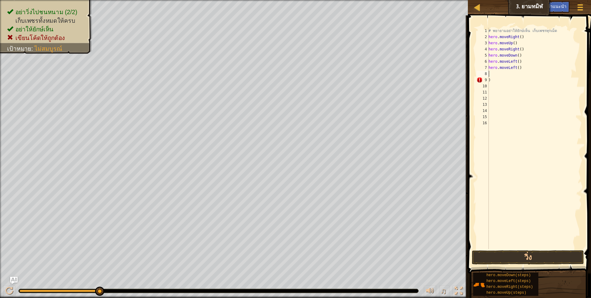
scroll to position [1, 0]
drag, startPoint x: 481, startPoint y: 259, endPoint x: 480, endPoint y: 252, distance: 6.8
click at [481, 254] on button "วิ่ง" at bounding box center [528, 258] width 112 height 14
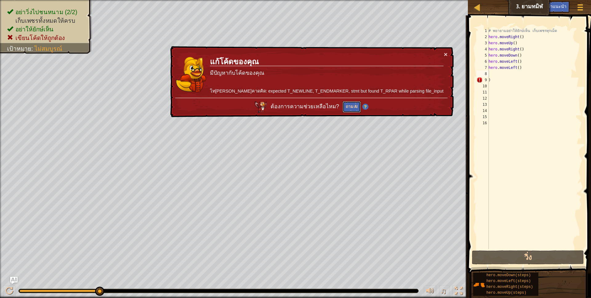
click at [361, 105] on button "ถาม AI" at bounding box center [352, 106] width 18 height 11
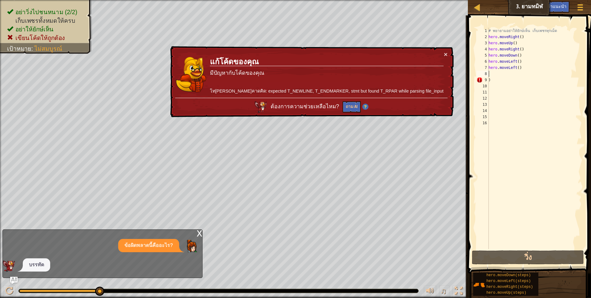
click at [493, 79] on div "# [PERSON_NAME]อย่าให้ยักษ์เห็น เก็บเพชรทุกเม็ด hero . moveRight ( ) hero . mov…" at bounding box center [534, 145] width 94 height 234
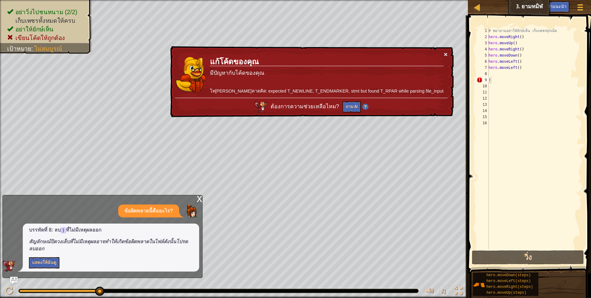
click at [446, 53] on button "×" at bounding box center [445, 52] width 4 height 6
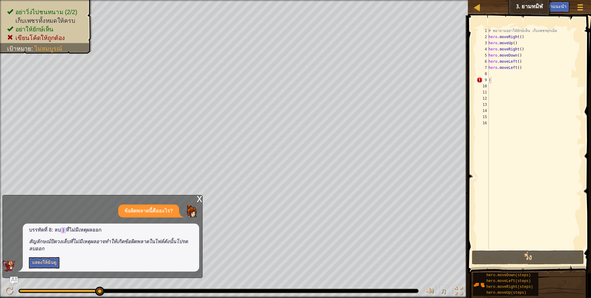
click at [197, 199] on div "x" at bounding box center [200, 198] width 6 height 6
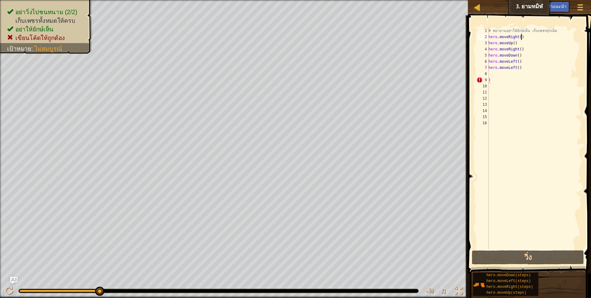
click at [526, 35] on div "# [PERSON_NAME]อย่าให้ยักษ์เห็น เก็บเพชรทุกเม็ด hero . moveRight ( ) hero . mov…" at bounding box center [534, 145] width 94 height 234
click at [524, 48] on div "# [PERSON_NAME]อย่าให้ยักษ์เห็น เก็บเพชรทุกเม็ด hero . moveRight ( ) hero . mov…" at bounding box center [534, 145] width 94 height 234
type textarea "h"
click at [514, 258] on button "วิ่ง" at bounding box center [528, 258] width 112 height 14
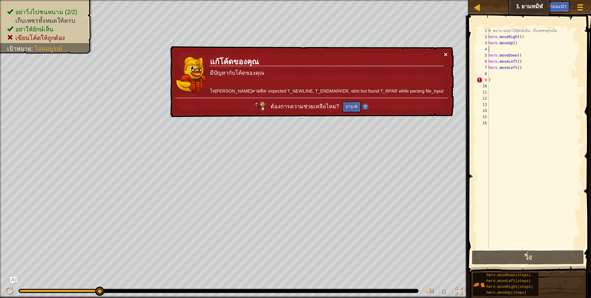
click at [444, 54] on button "×" at bounding box center [446, 53] width 4 height 6
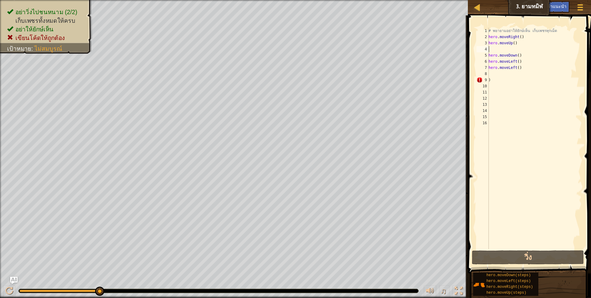
click at [525, 34] on div "# [PERSON_NAME]อย่าให้ยักษ์เห็น เก็บเพชรทุกเม็ด hero . moveRight ( ) hero . mov…" at bounding box center [534, 145] width 94 height 234
type textarea "h"
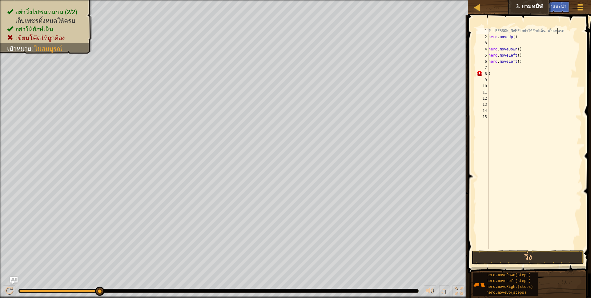
click at [517, 38] on div "# [PERSON_NAME]อย่าให้ยักษ์เห็น เก็บเพชรท hero . moveUp ( ) hero . moveDown ( )…" at bounding box center [534, 145] width 94 height 234
type textarea "h"
click at [520, 51] on div "# [PERSON_NAME]อย่าให้ hero . moveDown ( ) hero . moveLeft ( ) hero . moveLeft …" at bounding box center [535, 145] width 94 height 234
type textarea "h"
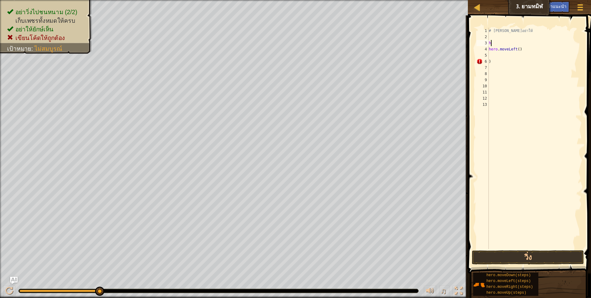
click at [521, 43] on div "# [PERSON_NAME]อย่าให้ h hero . moveLeft ( ) )" at bounding box center [535, 145] width 94 height 234
click at [521, 48] on div "# [PERSON_NAME]อย่าให้ hero . moveLeft ( ) )" at bounding box center [535, 145] width 94 height 234
type textarea "h"
click at [517, 31] on div "# [PERSON_NAME]อย่าให้ )" at bounding box center [535, 145] width 94 height 234
type textarea "# [PERSON_NAME]อย่าให้"
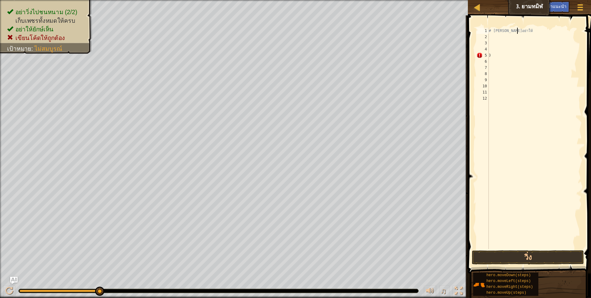
click at [488, 37] on div "2" at bounding box center [482, 37] width 12 height 6
type textarea "h"
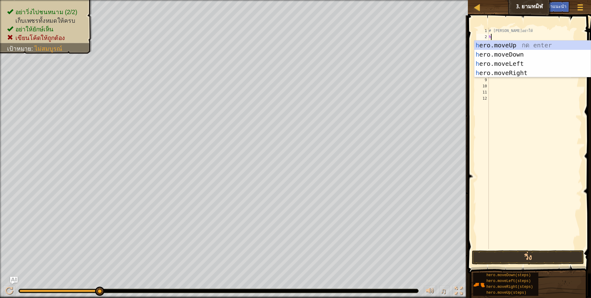
scroll to position [1, 2]
click at [490, 44] on div "h ero.moveUp กด enter h ero.moveDown กด enter h ero.moveLeft กด enter h ero.mov…" at bounding box center [532, 68] width 116 height 55
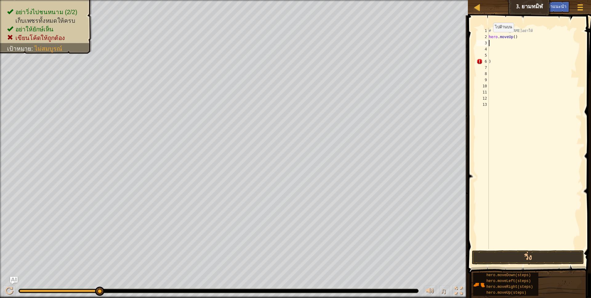
scroll to position [1, 0]
click at [493, 45] on div "# [PERSON_NAME]อย่าให้ hero . moveUp ( ) )" at bounding box center [535, 145] width 94 height 234
type textarea "h"
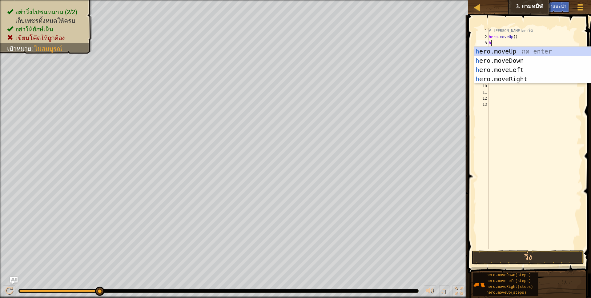
scroll to position [1, 2]
click at [508, 76] on div "h ero.moveUp กด enter h ero.moveDown กด enter h ero.moveLeft กด enter h ero.mov…" at bounding box center [532, 74] width 116 height 55
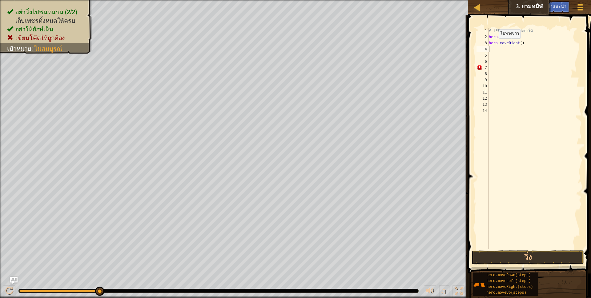
scroll to position [1, 0]
click at [497, 49] on div "# [PERSON_NAME]อย่าให้ hero . moveUp ( ) hero . moveRight ( ) )" at bounding box center [535, 145] width 94 height 234
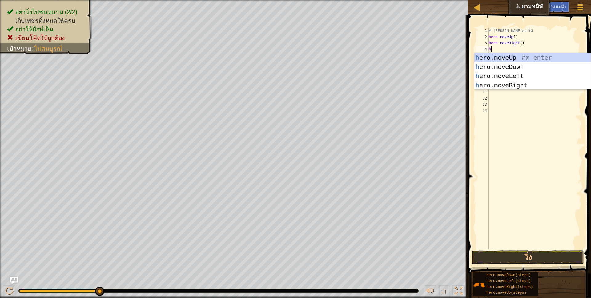
type textarea "h"
click at [501, 64] on div "h ero.moveUp กด enter h ero.moveDown กด enter h ero.moveLeft กด enter h ero.mov…" at bounding box center [532, 80] width 116 height 55
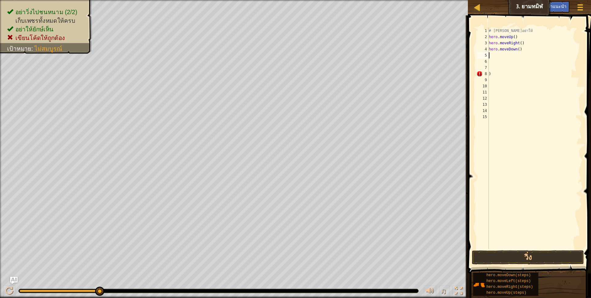
scroll to position [1, 0]
click at [501, 56] on div "# [PERSON_NAME]อย่าให้ hero . moveUp ( ) hero . moveRight ( ) hero . moveDown (…" at bounding box center [535, 145] width 94 height 234
type textarea "h"
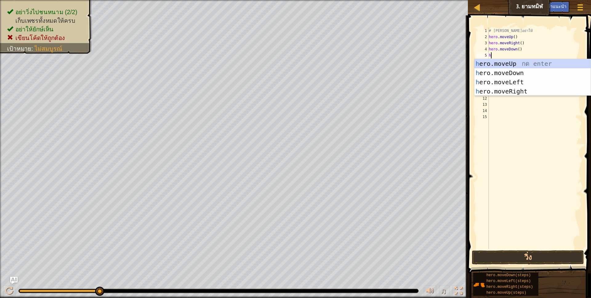
scroll to position [1, 2]
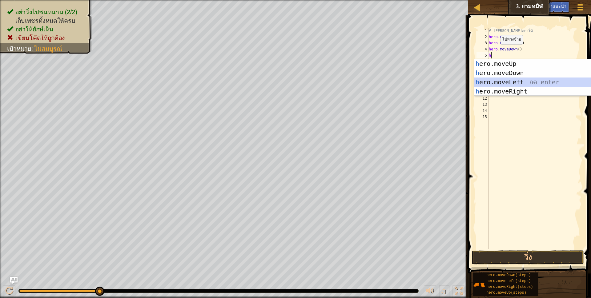
click at [500, 81] on div "h ero.moveUp กด enter h ero.moveDown กด enter h ero.moveLeft กด enter h ero.mov…" at bounding box center [532, 86] width 116 height 55
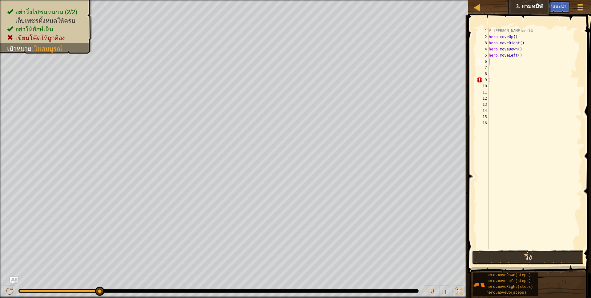
click at [502, 259] on button "วิ่ง" at bounding box center [528, 258] width 112 height 14
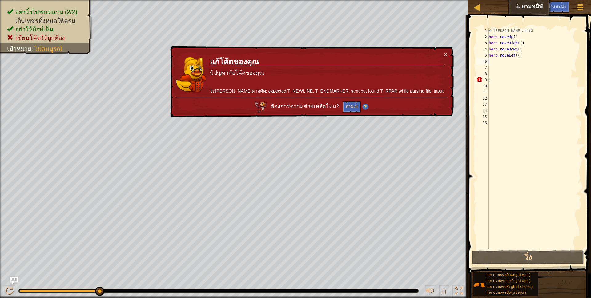
click at [521, 55] on div "# [PERSON_NAME]อย่าให้ hero . moveUp ( ) hero . moveRight ( ) hero . moveDown (…" at bounding box center [535, 145] width 94 height 234
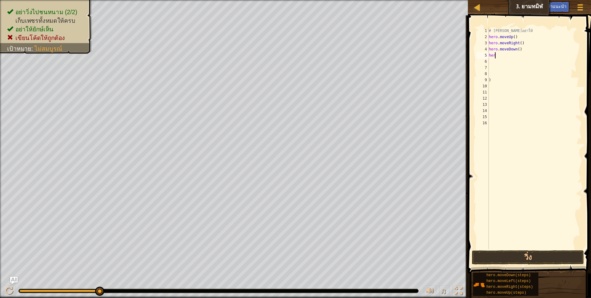
type textarea "h"
click at [495, 81] on div "# [PERSON_NAME]อย่าให้ hero . moveUp ( ) hero . moveRight ( ) hero . moveDown (…" at bounding box center [535, 145] width 94 height 234
type textarea ")"
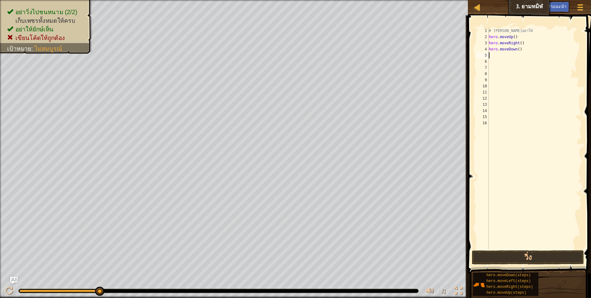
click at [494, 56] on div "# [PERSON_NAME]อย่าให้ hero . moveUp ( ) hero . moveRight ( ) hero . moveDown (…" at bounding box center [535, 145] width 94 height 234
type textarea "h"
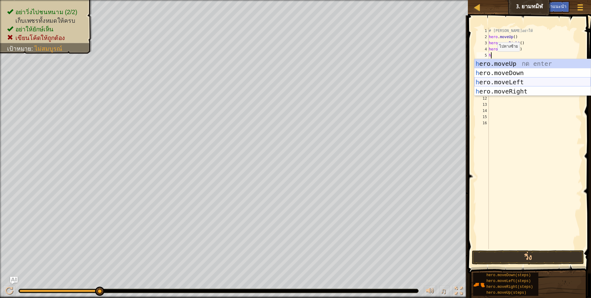
click at [500, 80] on div "h ero.moveUp กด enter h ero.moveDown กด enter h ero.moveLeft กด enter h ero.mov…" at bounding box center [532, 86] width 116 height 55
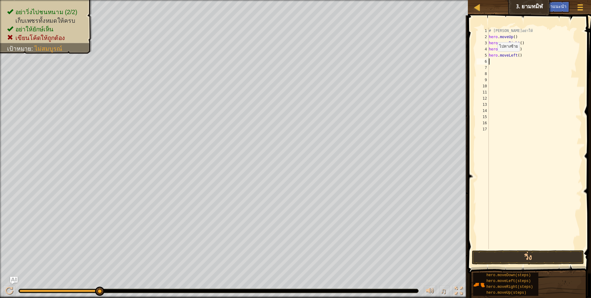
scroll to position [1, 0]
click at [502, 257] on button "วิ่ง" at bounding box center [528, 258] width 112 height 14
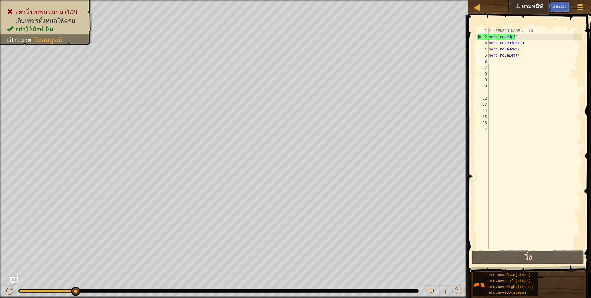
click at [519, 36] on div "# [PERSON_NAME]อย่าให้ hero . moveUp ( ) hero . moveRight ( ) hero . moveDown (…" at bounding box center [535, 145] width 94 height 234
type textarea "h"
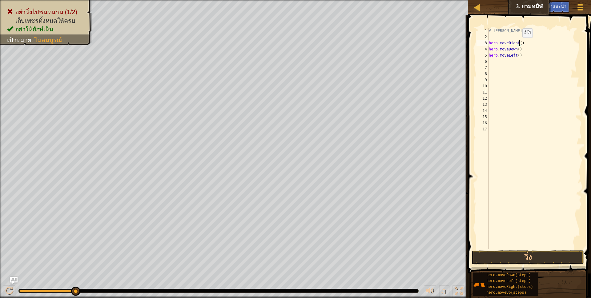
click at [519, 44] on div "# [PERSON_NAME]อย่าให้ hero . moveRight ( ) hero . moveDown ( ) hero . moveLeft…" at bounding box center [535, 145] width 94 height 234
type textarea ")"
click at [521, 42] on div "# [PERSON_NAME]อย่าให้ ) hero . moveDown ( ) hero . moveLeft ( )" at bounding box center [535, 145] width 94 height 234
type textarea "#"
click at [519, 36] on div "hero . moveDown ( ) hero . moveLeft ( )" at bounding box center [535, 145] width 94 height 234
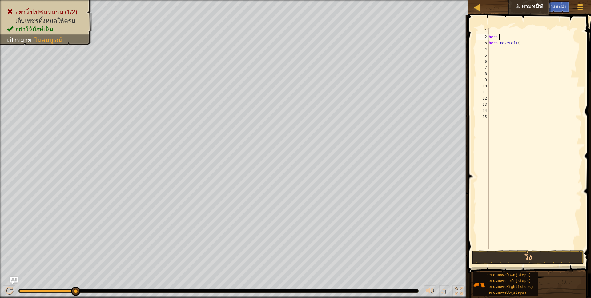
type textarea "h"
click at [519, 37] on div "hero . moveLeft ( )" at bounding box center [535, 145] width 94 height 234
type textarea "h"
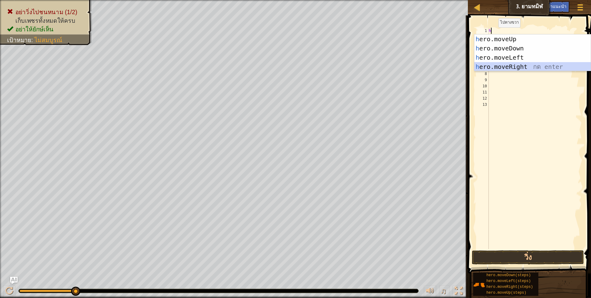
click at [499, 65] on div "h ero.moveUp กด enter h ero.moveDown กด enter h ero.moveLeft กด enter h ero.mov…" at bounding box center [532, 61] width 116 height 55
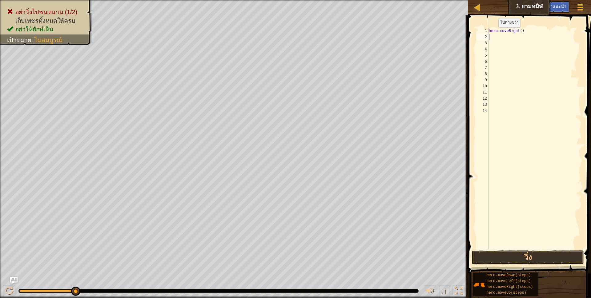
scroll to position [1, 0]
type textarea "h"
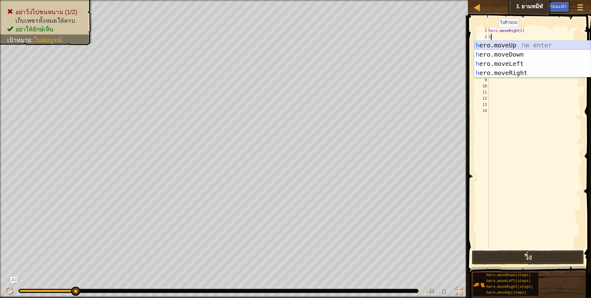
click at [490, 47] on div "h ero.moveUp กด enter h ero.moveDown กด enter h ero.moveLeft กด enter h ero.mov…" at bounding box center [532, 68] width 116 height 55
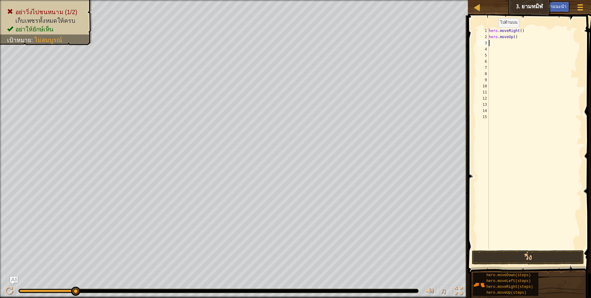
scroll to position [1, 0]
type textarea "h"
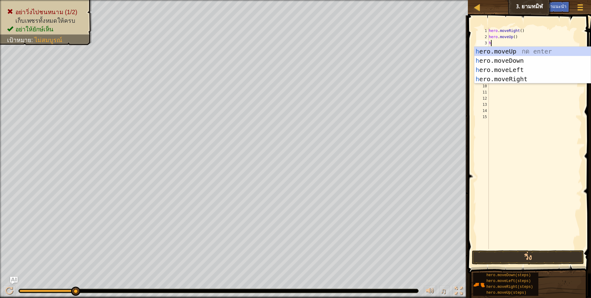
scroll to position [1, 2]
click at [494, 78] on div "h ero.moveUp กด enter h ero.moveDown กด enter h ero.moveLeft กด enter h ero.mov…" at bounding box center [532, 74] width 116 height 55
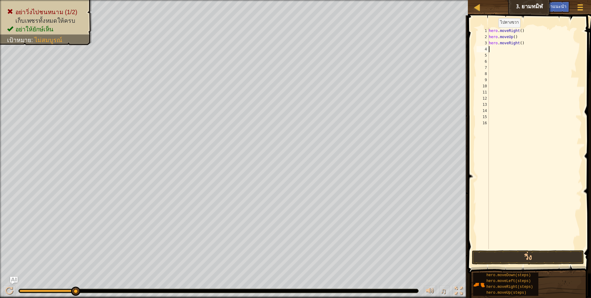
scroll to position [1, 0]
click at [498, 50] on div "hero . moveRight ( ) hero . moveUp ( ) hero . moveRight ( )" at bounding box center [535, 145] width 94 height 234
type textarea "h"
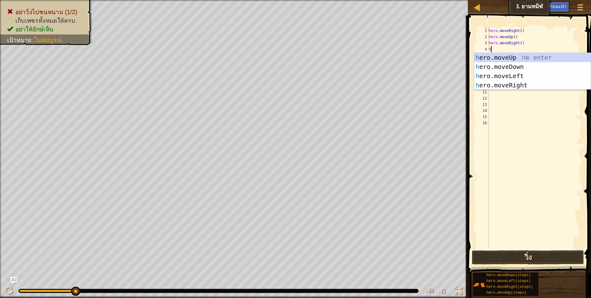
scroll to position [1, 2]
click at [499, 64] on div "h ero.moveUp กด enter h ero.moveDown กด enter h ero.moveLeft กด enter h ero.mov…" at bounding box center [532, 80] width 116 height 55
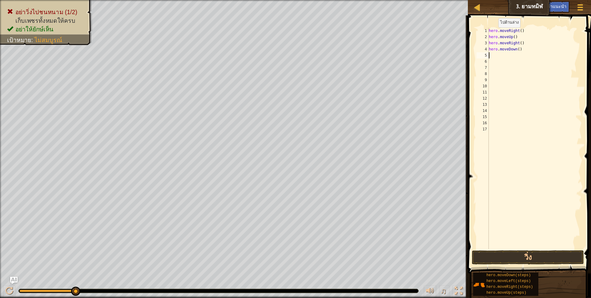
scroll to position [1, 0]
click at [497, 56] on div "hero . moveRight ( ) hero . moveUp ( ) hero . moveRight ( ) hero . moveDown ( )" at bounding box center [535, 145] width 94 height 234
type textarea "h"
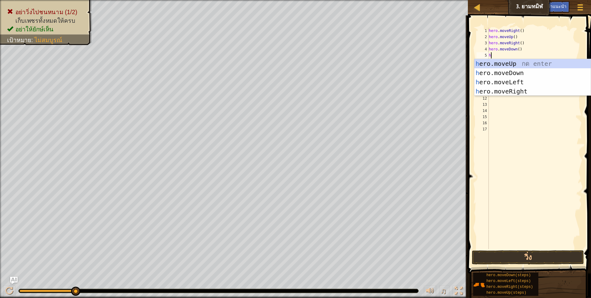
scroll to position [1, 2]
click at [492, 82] on div "h ero.moveUp กด enter h ero.moveDown กด enter h ero.moveLeft กด enter h ero.mov…" at bounding box center [532, 86] width 116 height 55
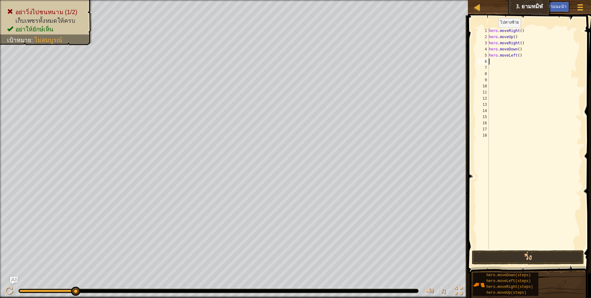
scroll to position [1, 0]
click at [527, 256] on button "วิ่ง" at bounding box center [528, 258] width 112 height 14
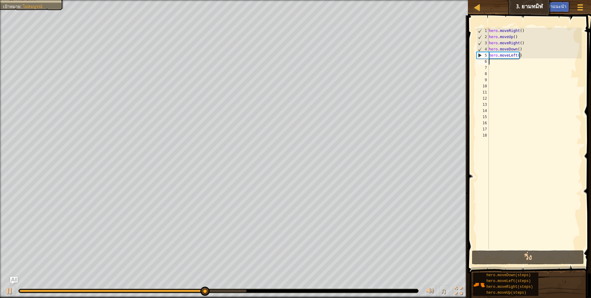
click at [492, 63] on div "hero . moveRight ( ) hero . moveUp ( ) hero . moveRight ( ) hero . moveDown ( )…" at bounding box center [535, 145] width 94 height 234
type textarea "h"
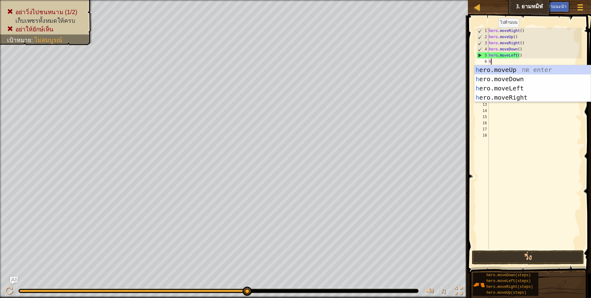
scroll to position [1, 2]
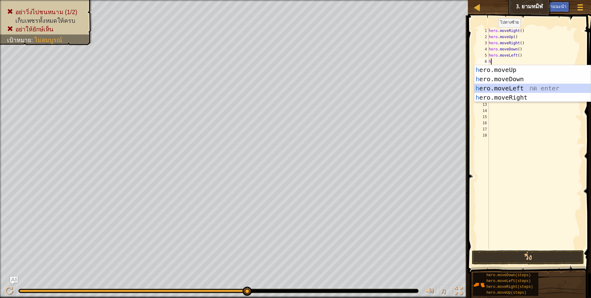
click at [502, 86] on div "h ero.moveUp กด enter h ero.moveDown กด enter h ero.moveLeft กด enter h ero.mov…" at bounding box center [532, 92] width 116 height 55
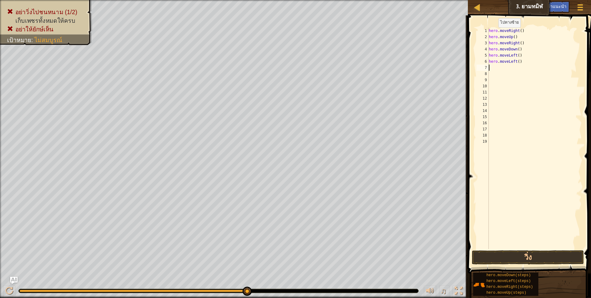
scroll to position [1, 0]
